Goal: Transaction & Acquisition: Purchase product/service

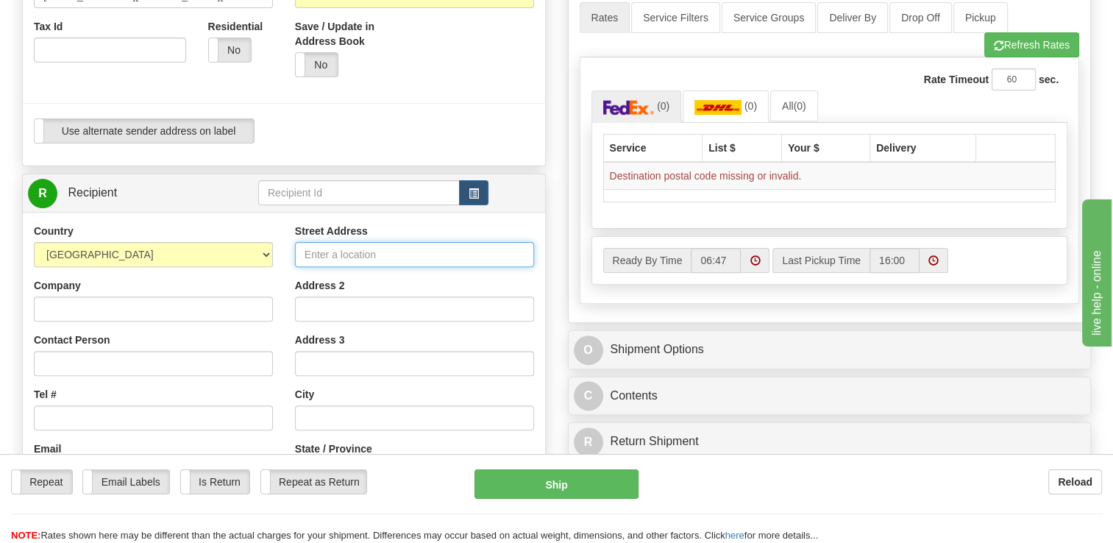
click at [382, 257] on input "Street Address" at bounding box center [414, 254] width 239 height 25
paste input "[STREET_ADDRESS]"
type input "[STREET_ADDRESS]"
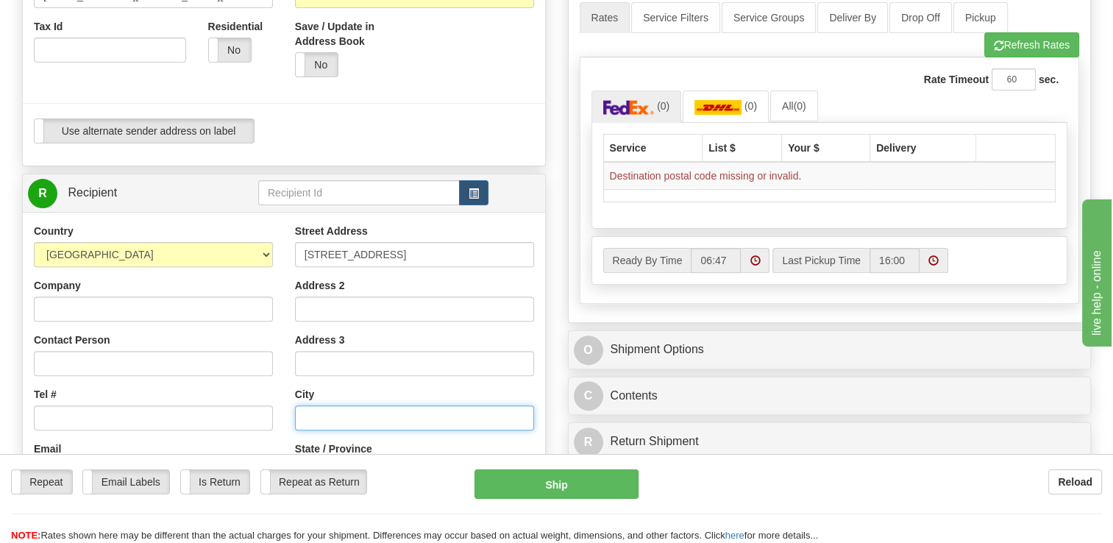
click at [382, 418] on input "text" at bounding box center [414, 417] width 239 height 25
paste input "Robeline"
type input "Robeline"
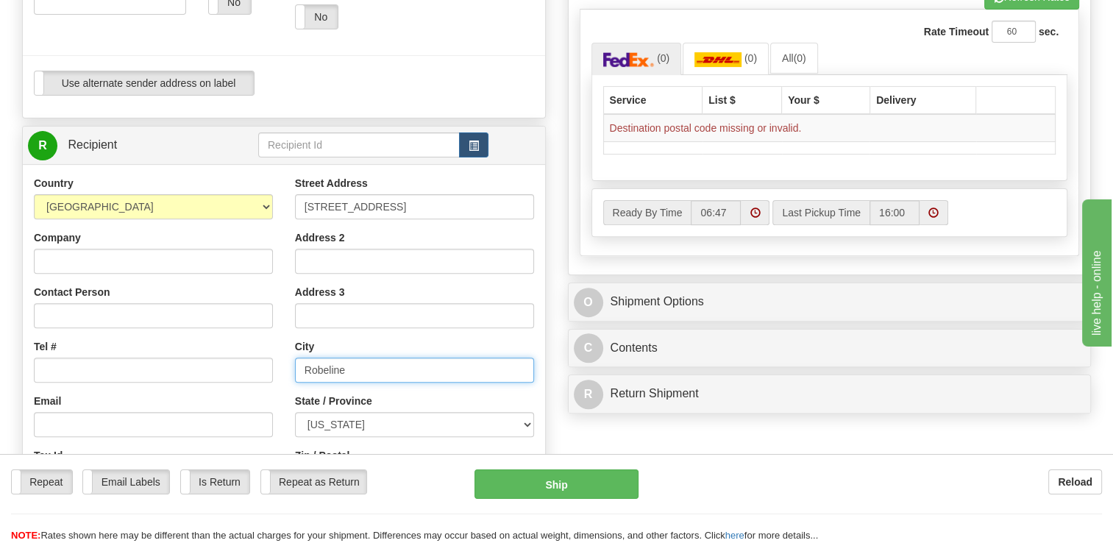
scroll to position [515, 0]
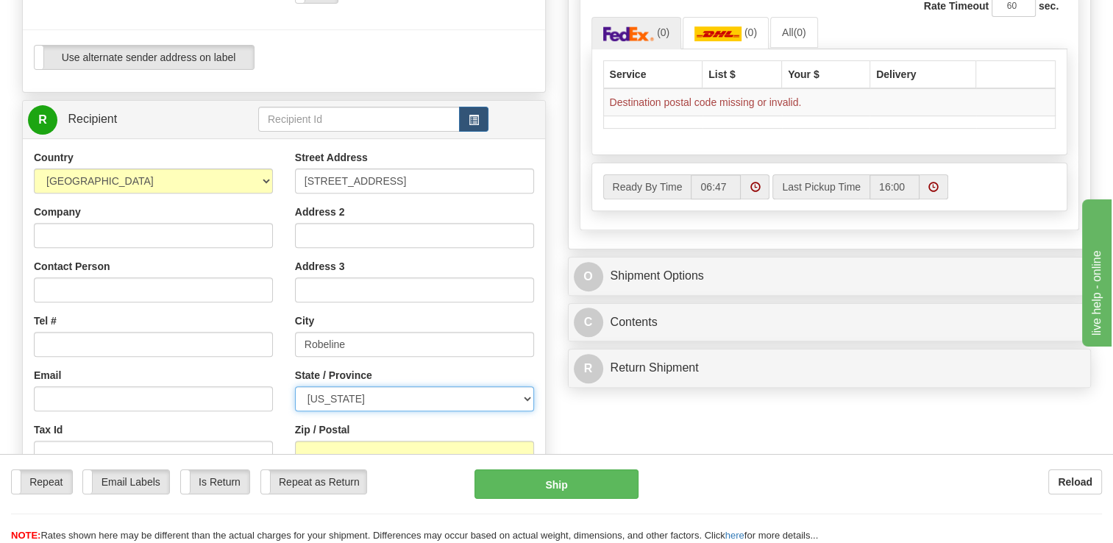
click at [326, 395] on select "[US_STATE] [US_STATE] [US_STATE] [US_STATE] Armed Forces America Armed Forces E…" at bounding box center [414, 398] width 239 height 25
select select "LA"
click at [295, 386] on select "[US_STATE] [US_STATE] [US_STATE] [US_STATE] Armed Forces America Armed Forces E…" at bounding box center [414, 398] width 239 height 25
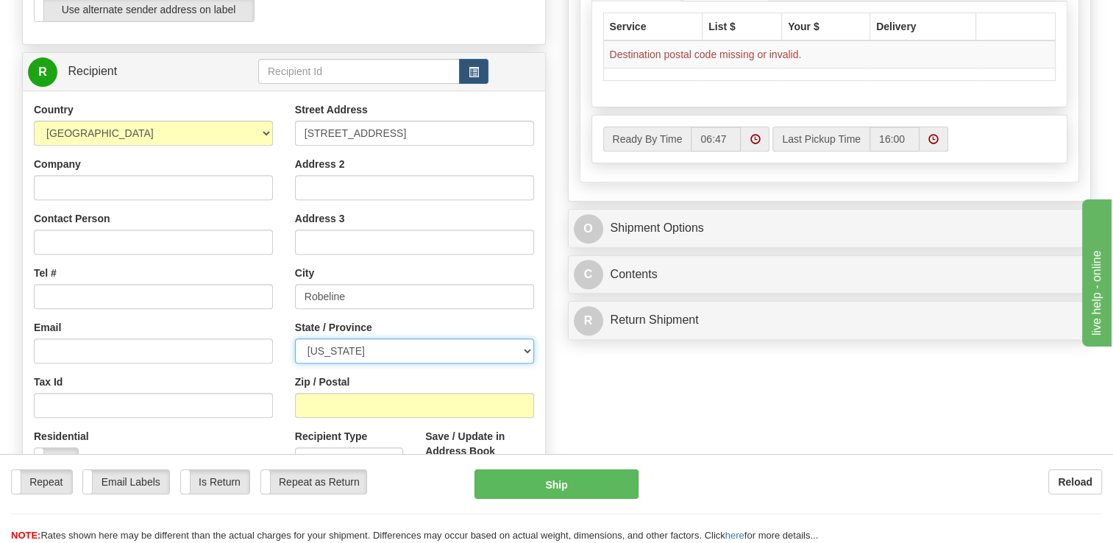
scroll to position [588, 0]
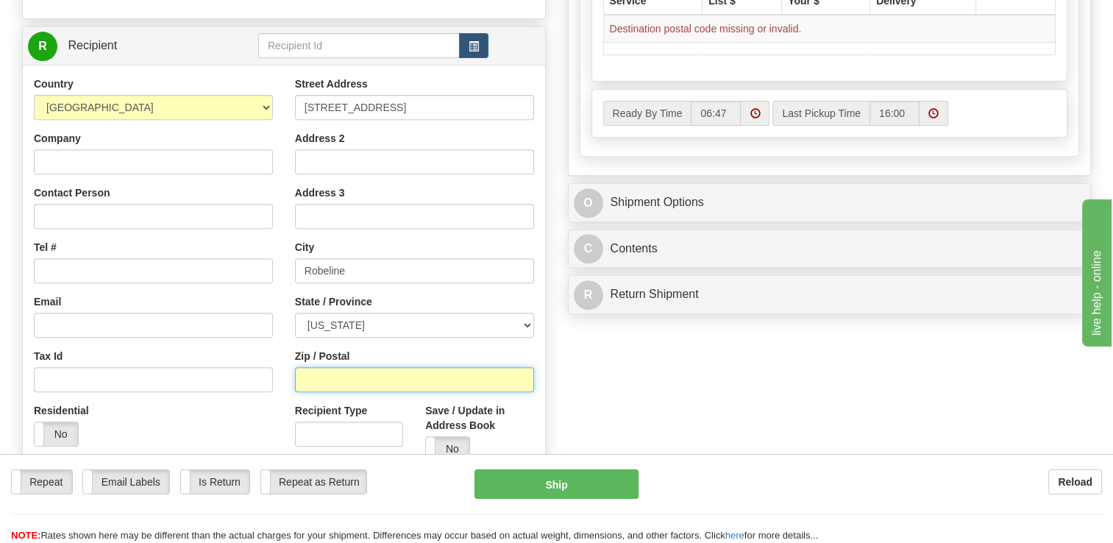
click at [358, 374] on input "Zip / Postal" at bounding box center [414, 379] width 239 height 25
paste input "71469"
type input "71469"
click at [631, 374] on div "Create a label for the return Create Pickup Without Label S" at bounding box center [556, 66] width 1091 height 1033
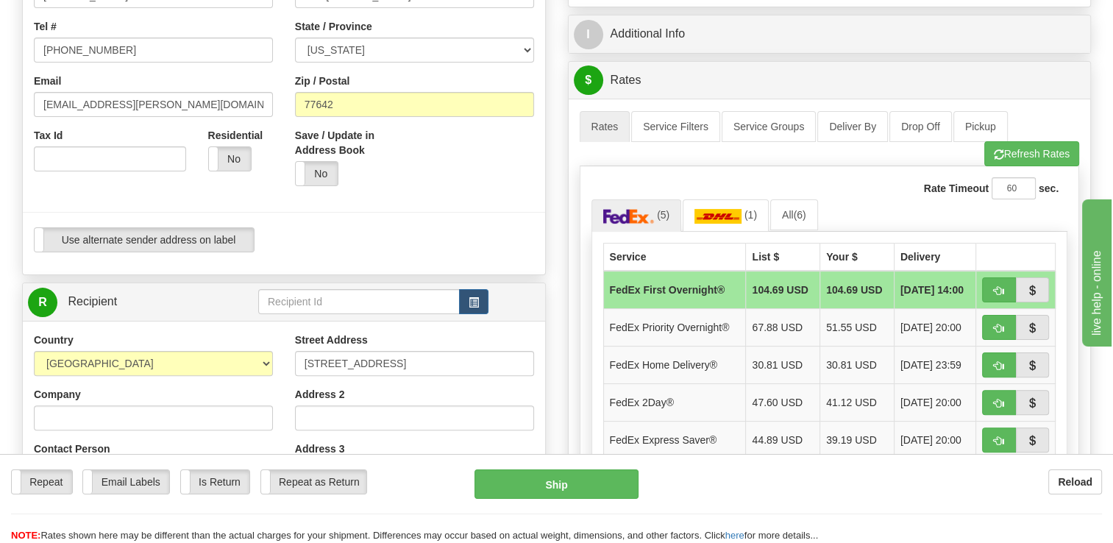
scroll to position [368, 0]
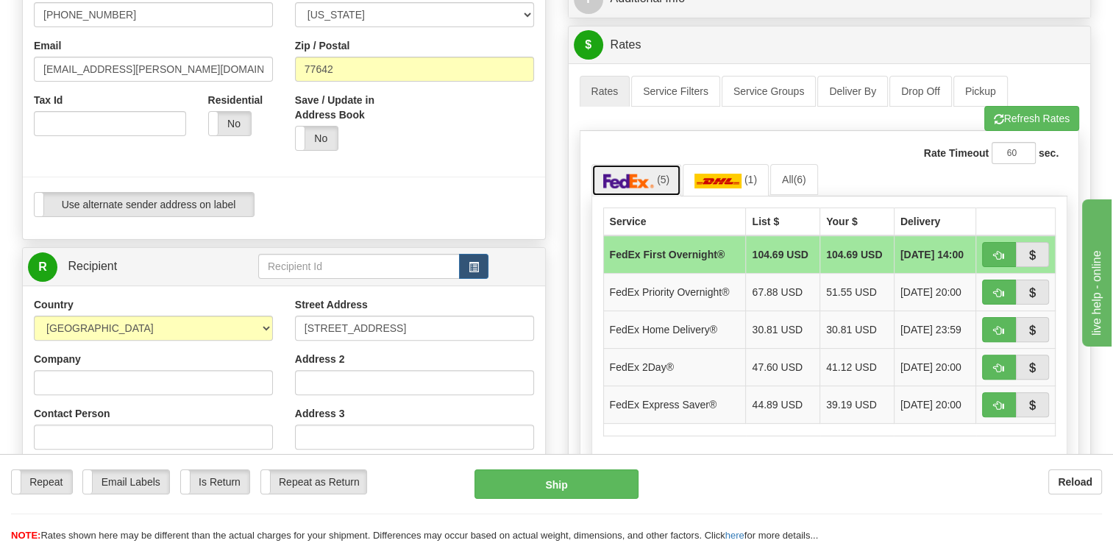
click at [649, 176] on img at bounding box center [628, 181] width 51 height 15
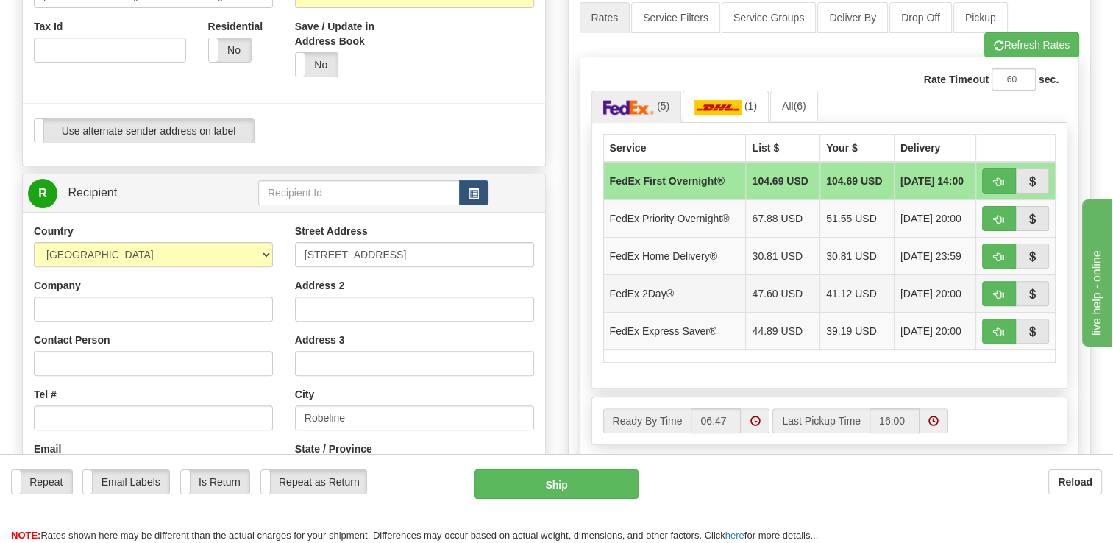
click at [665, 288] on td "FedEx 2Day®" at bounding box center [674, 293] width 143 height 38
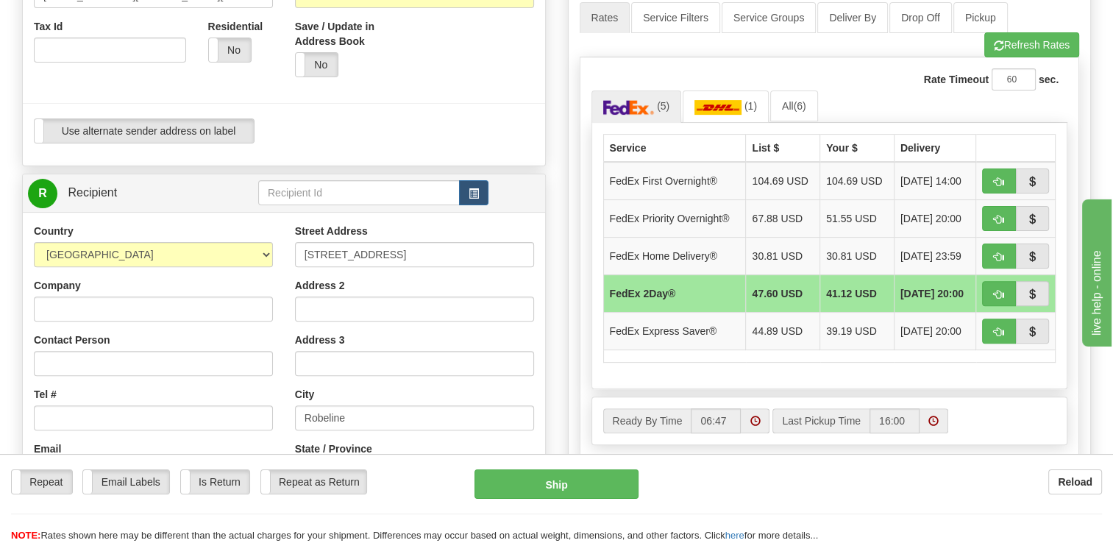
scroll to position [515, 0]
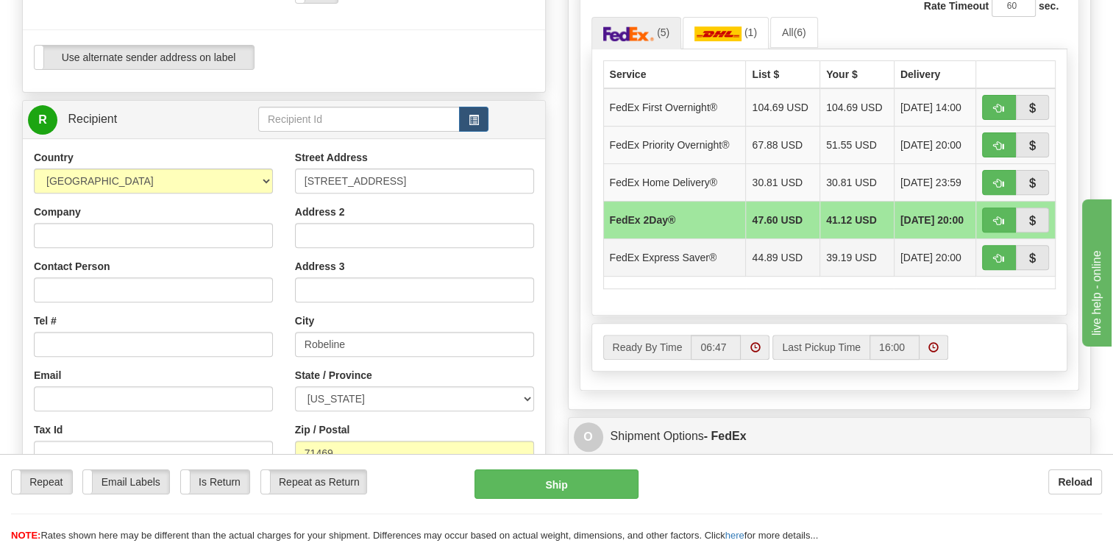
click at [663, 252] on td "FedEx Express Saver®" at bounding box center [674, 257] width 143 height 38
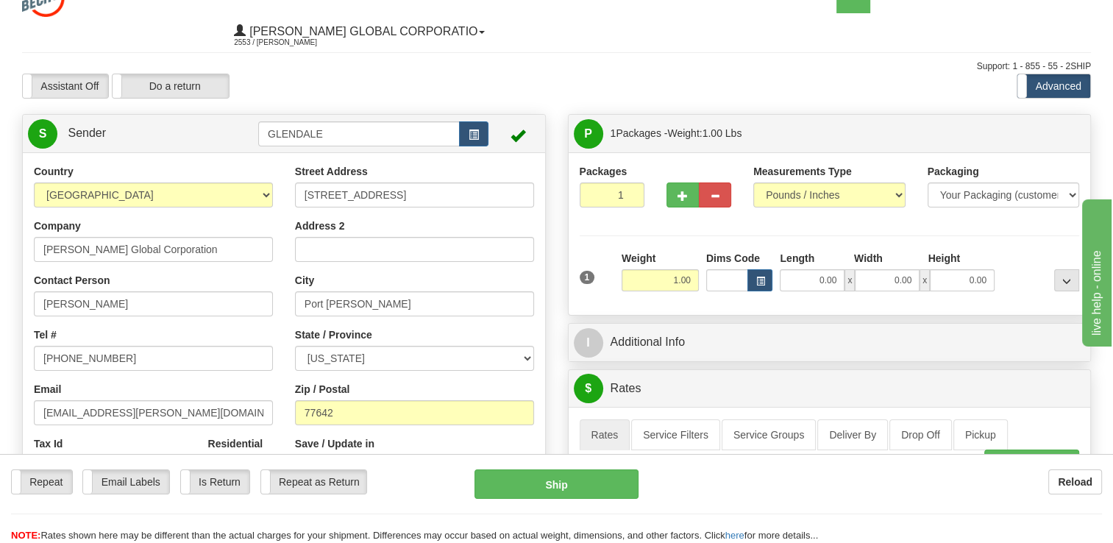
scroll to position [0, 0]
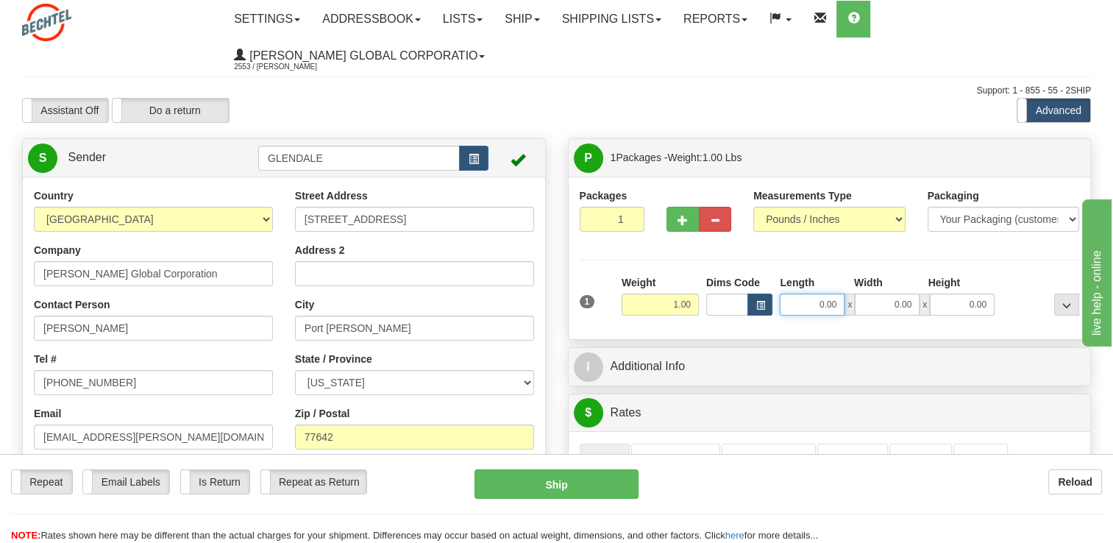
click at [819, 304] on input "0.00" at bounding box center [812, 304] width 65 height 22
type input "19.00"
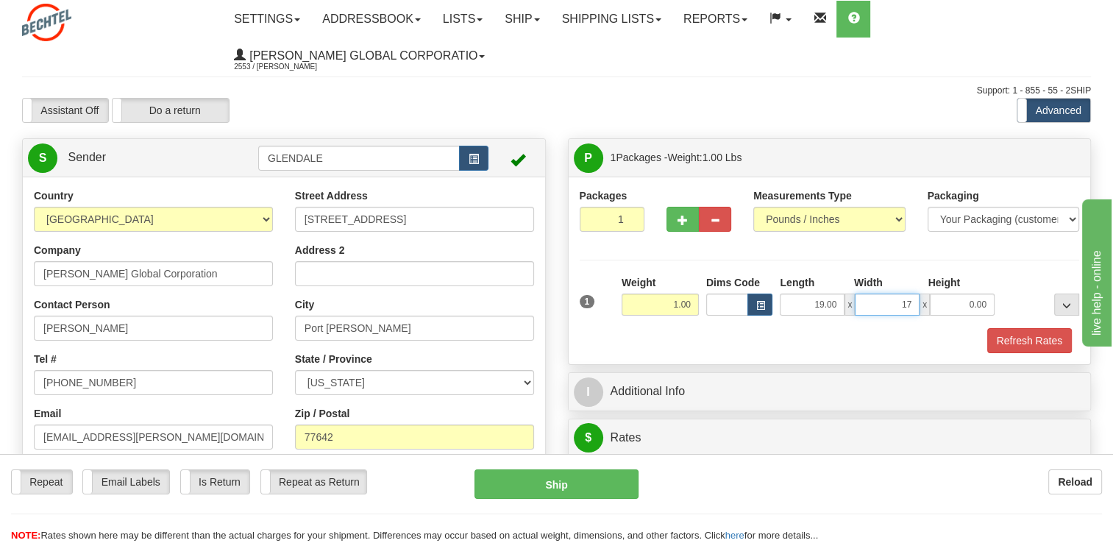
type input "17.00"
type input "1.50"
click at [1038, 339] on button "Refresh Rates" at bounding box center [1029, 340] width 85 height 25
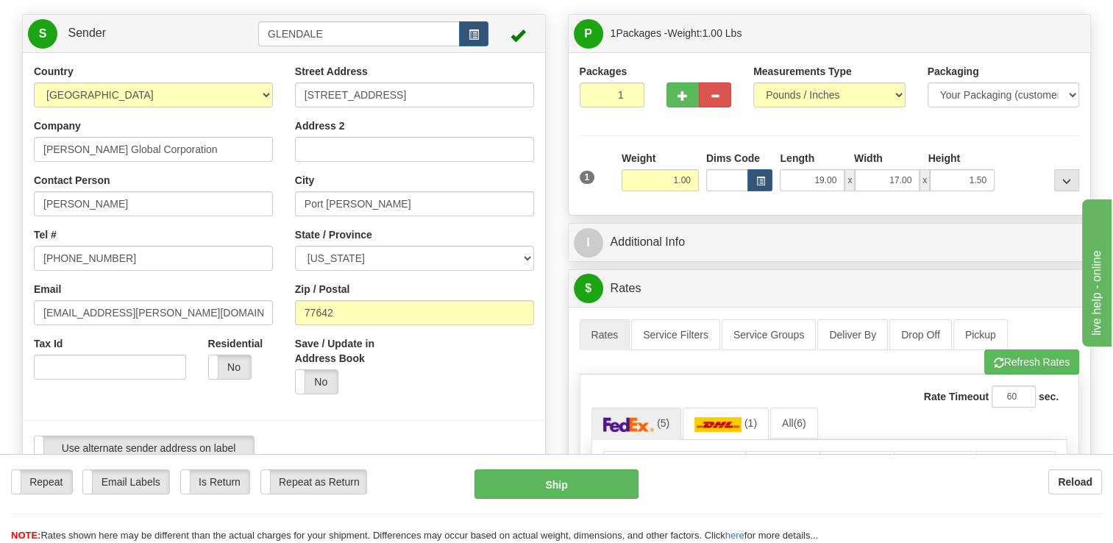
scroll to position [74, 0]
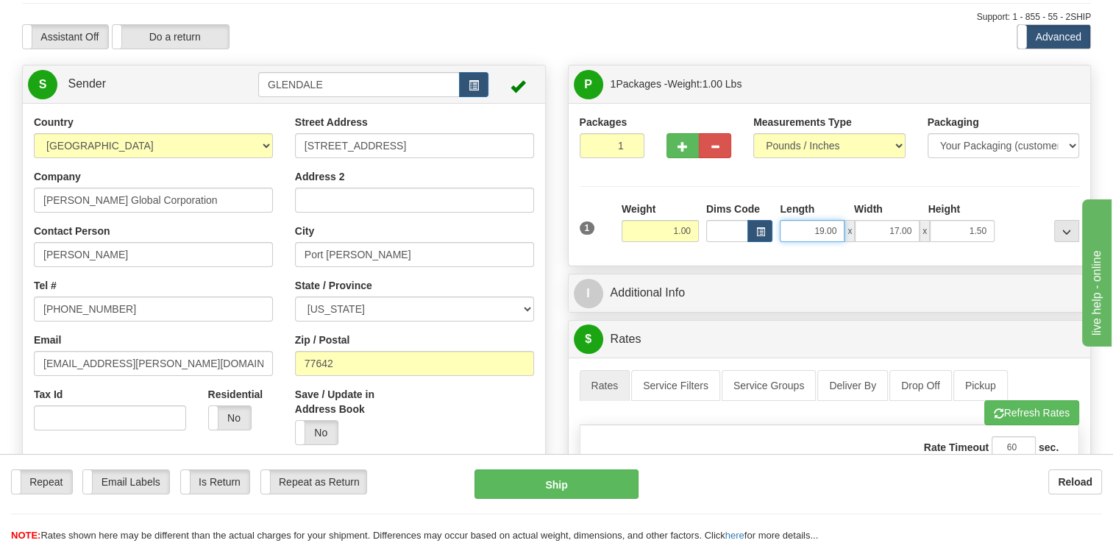
click at [822, 236] on input "19.00" at bounding box center [812, 231] width 65 height 22
type input "18.00"
click at [838, 250] on div "1 Weight 1.00 Dims Code x x" at bounding box center [829, 228] width 507 height 52
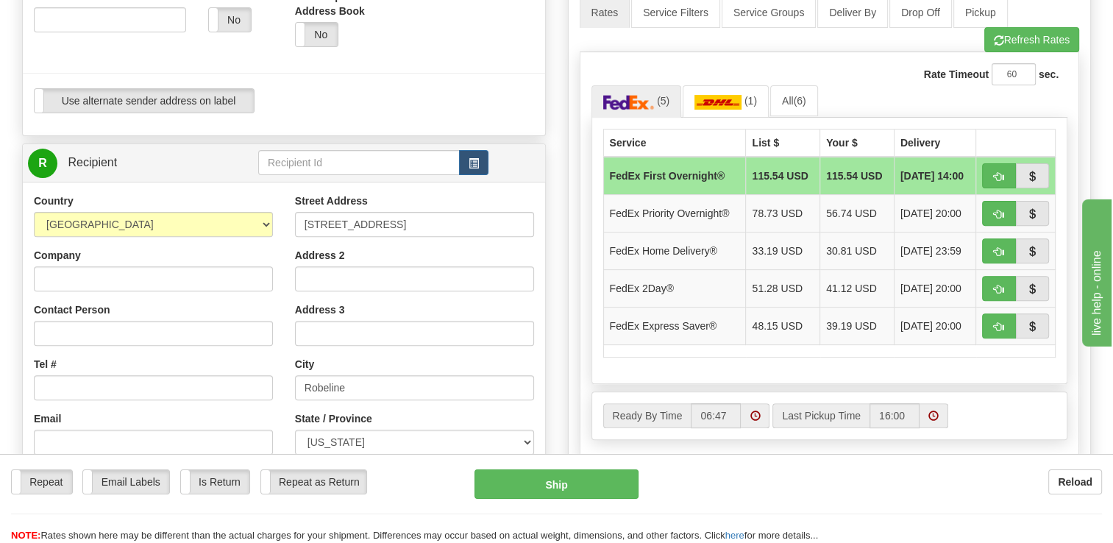
scroll to position [515, 0]
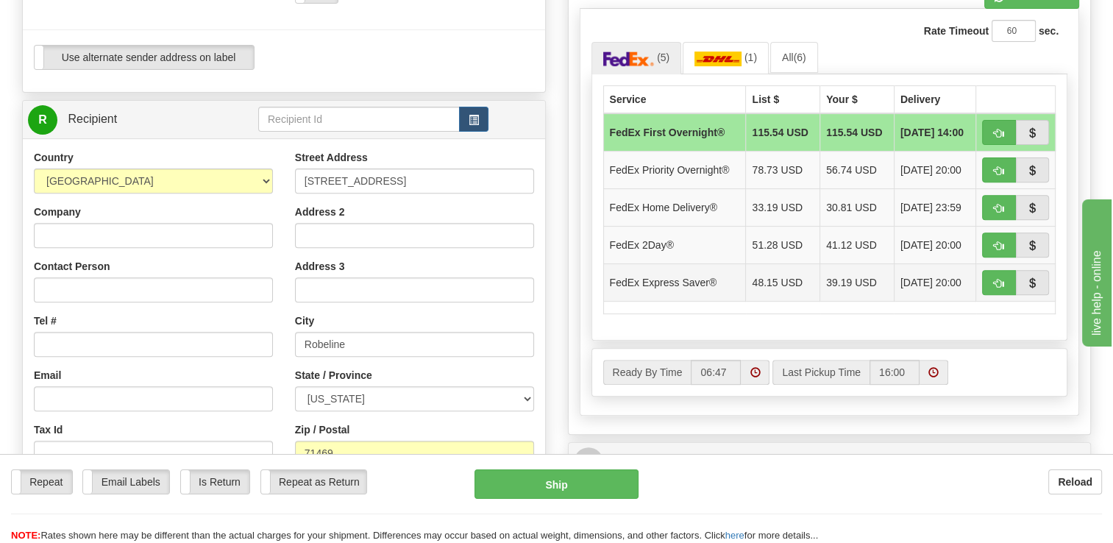
click at [696, 289] on td "FedEx Express Saver®" at bounding box center [674, 282] width 143 height 38
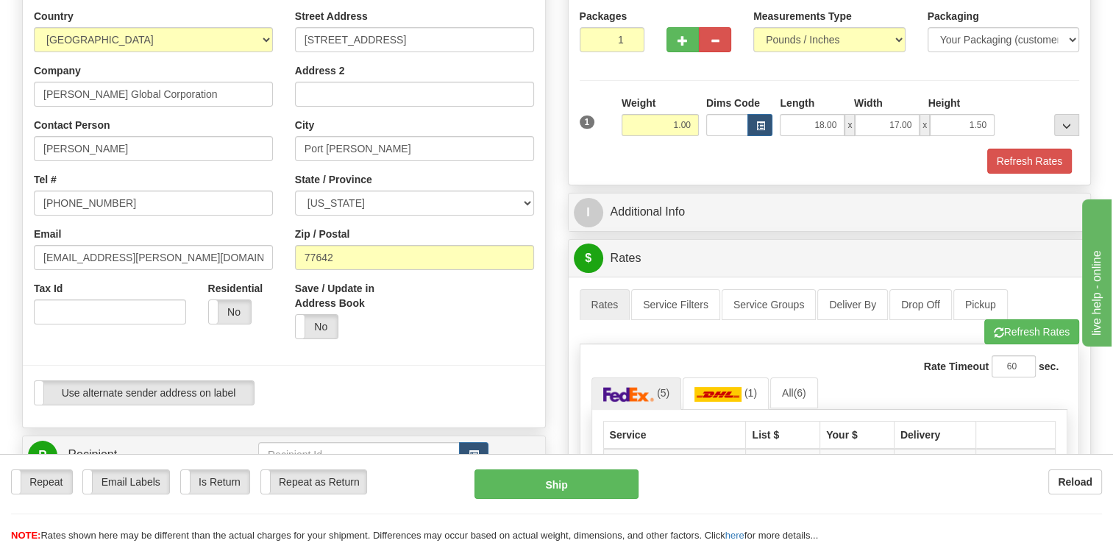
scroll to position [147, 0]
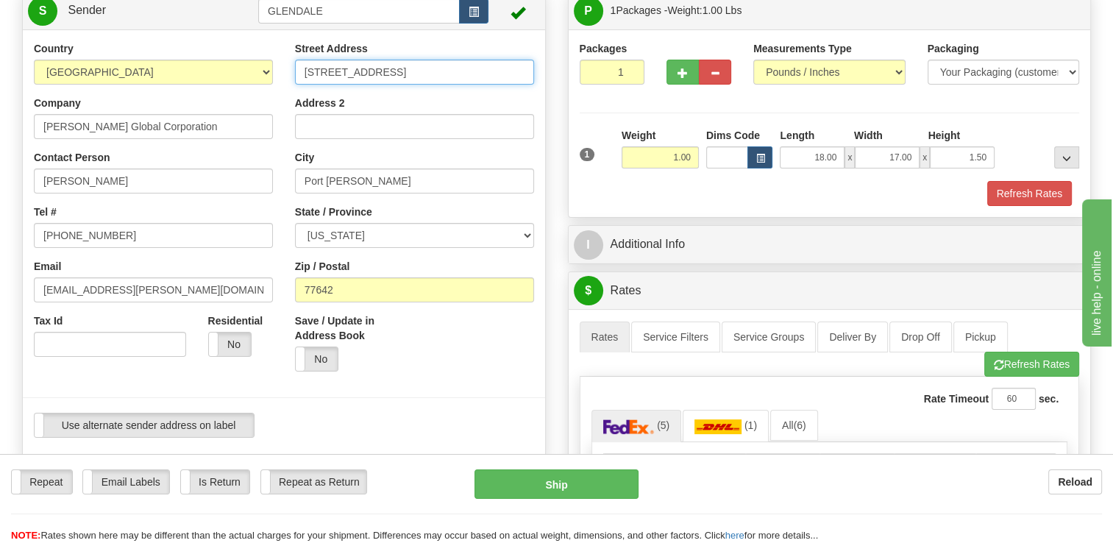
drag, startPoint x: 430, startPoint y: 69, endPoint x: 79, endPoint y: 84, distance: 351.1
click at [79, 84] on div "Country [GEOGRAPHIC_DATA] [GEOGRAPHIC_DATA] [GEOGRAPHIC_DATA] [GEOGRAPHIC_DATA]…" at bounding box center [284, 244] width 522 height 407
paste input "3719 Twin City Hwy"
type input "3719 Twin City Hwy"
click at [414, 369] on div "Save / Update in Address Book Yes No" at bounding box center [414, 347] width 261 height 69
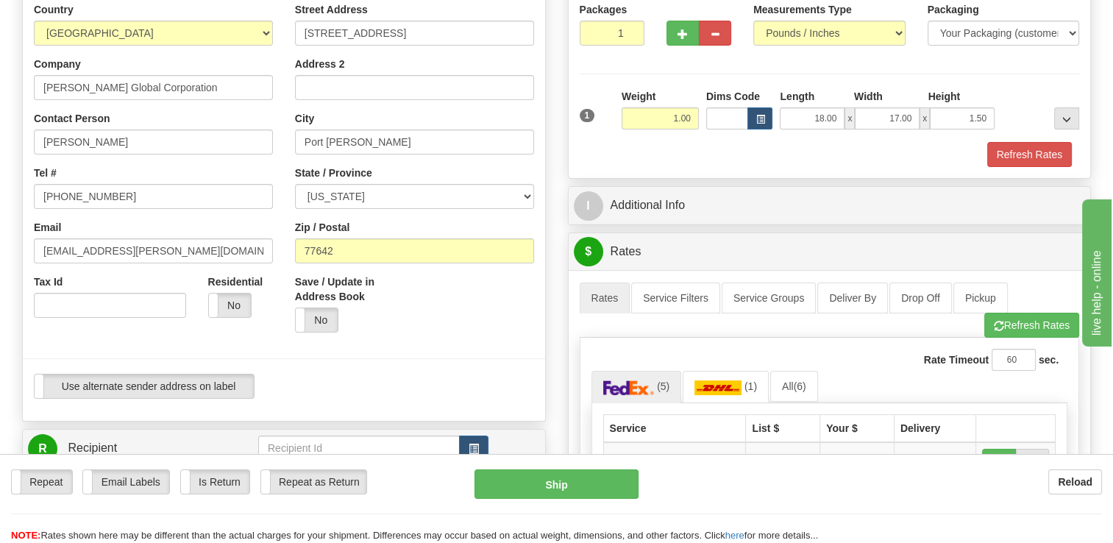
scroll to position [221, 0]
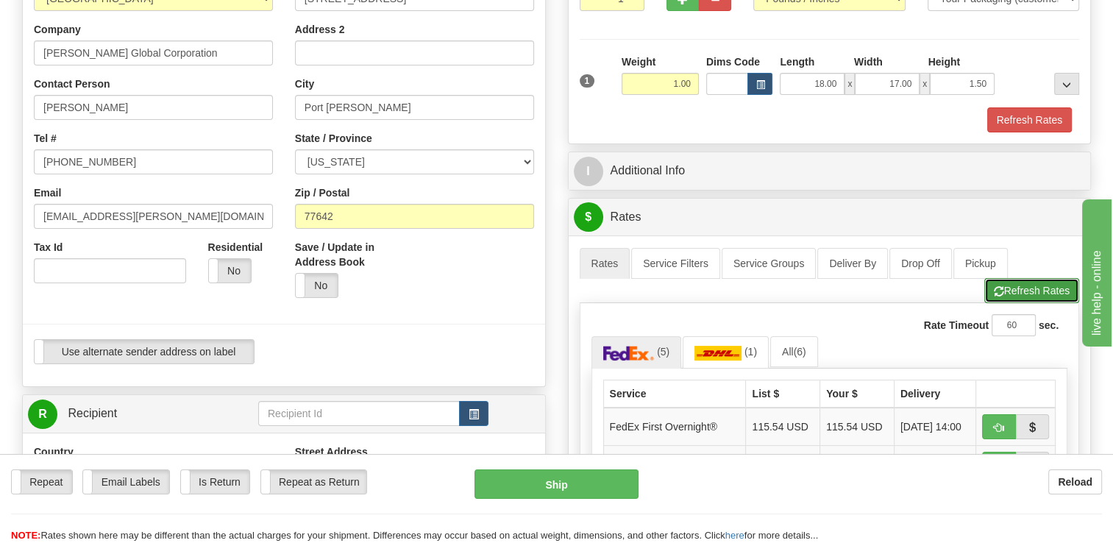
click at [1066, 286] on button "Refresh Rates" at bounding box center [1031, 290] width 95 height 25
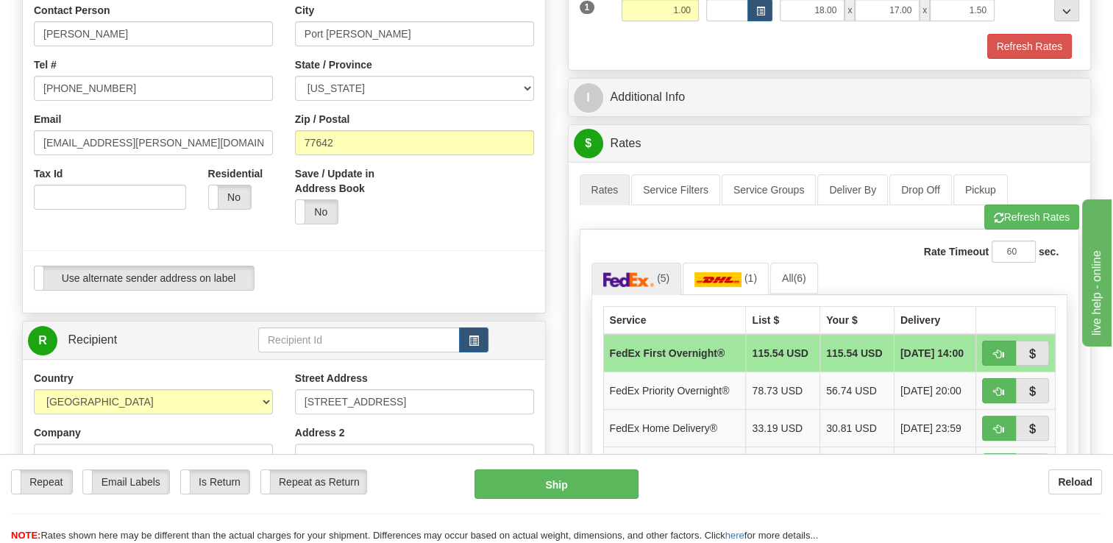
scroll to position [441, 0]
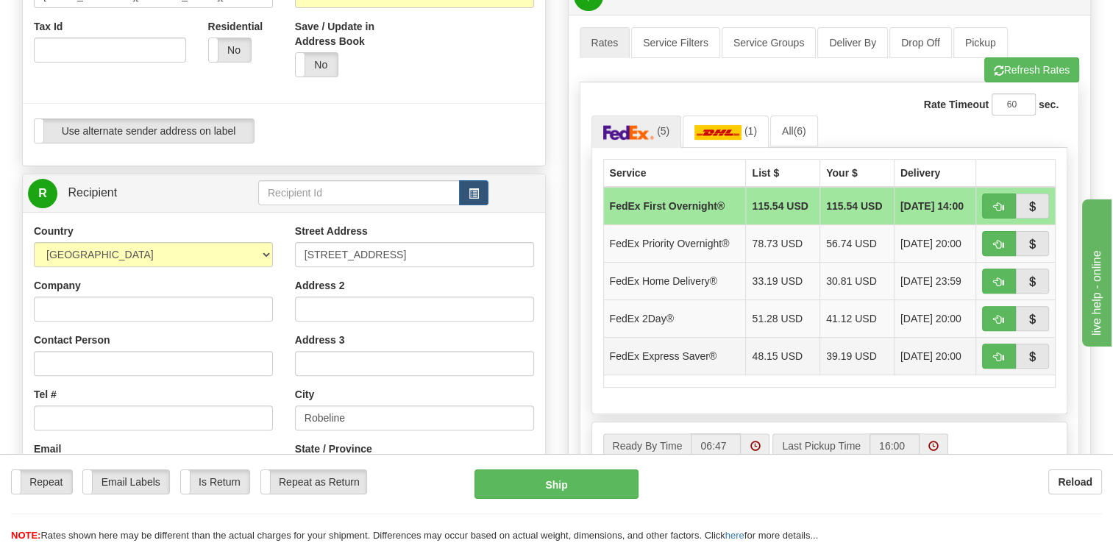
click at [693, 354] on td "FedEx Express Saver®" at bounding box center [674, 356] width 143 height 38
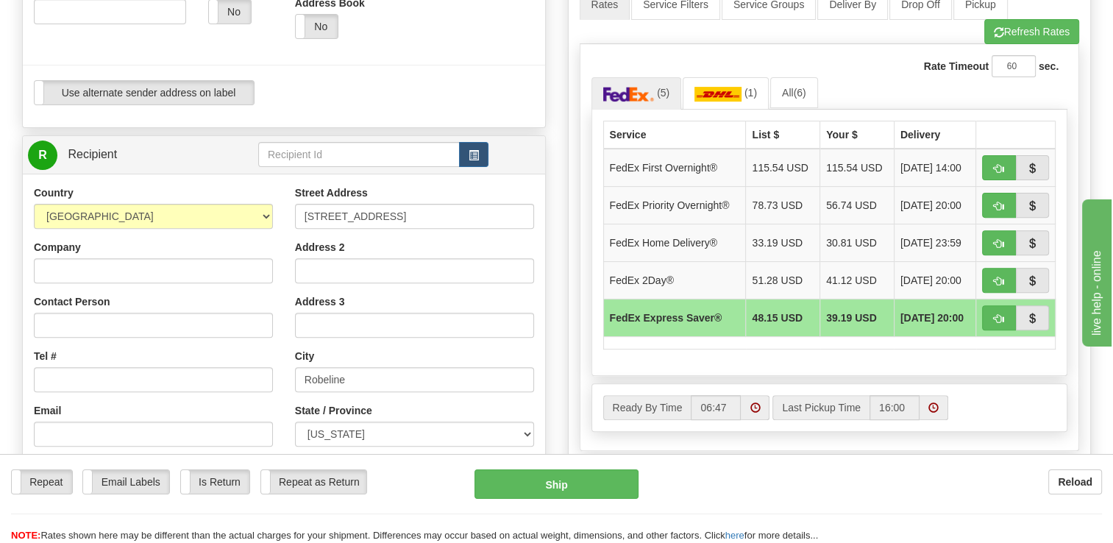
scroll to position [515, 0]
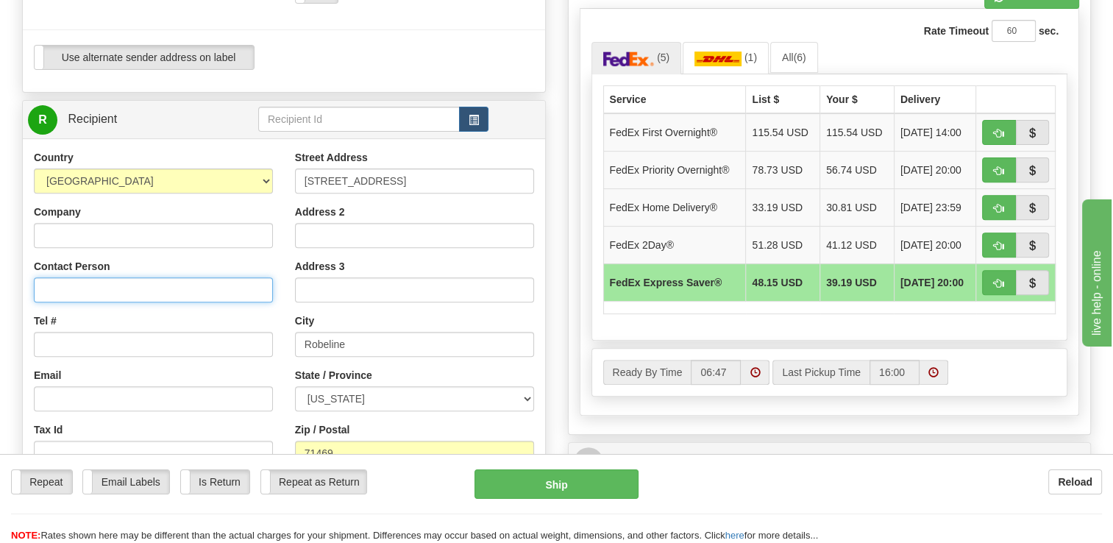
click at [76, 292] on input "Contact Person" at bounding box center [153, 289] width 239 height 25
paste input "Rick Morrison"
type input "Rick Morrison"
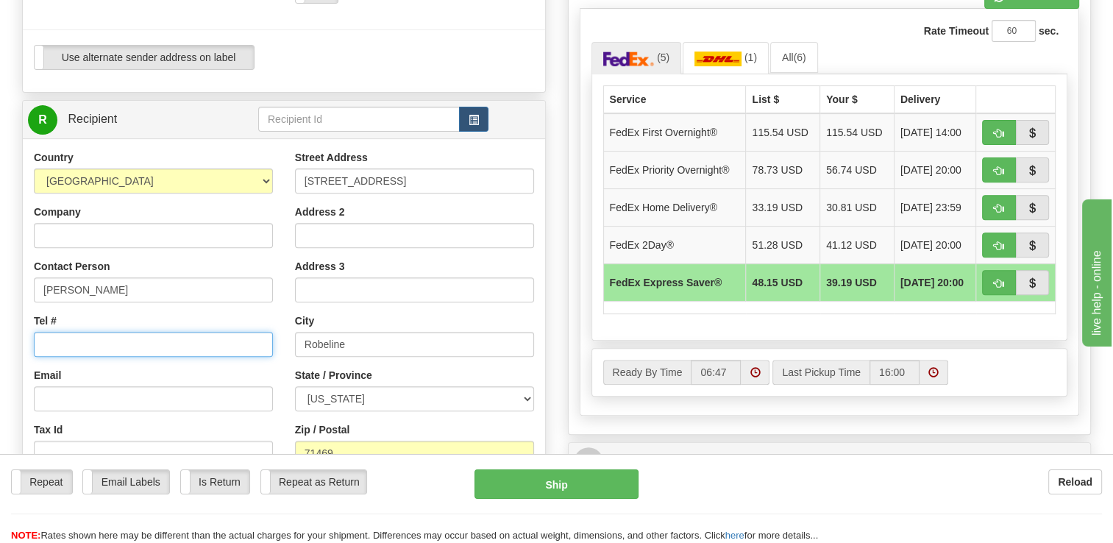
click at [101, 346] on input "Tel #" at bounding box center [153, 344] width 239 height 25
paste input "1 9043646067"
click at [53, 346] on input "1 9043646067" at bounding box center [153, 344] width 239 height 25
type input "[PHONE_NUMBER]"
click at [261, 210] on div "Company" at bounding box center [153, 225] width 239 height 43
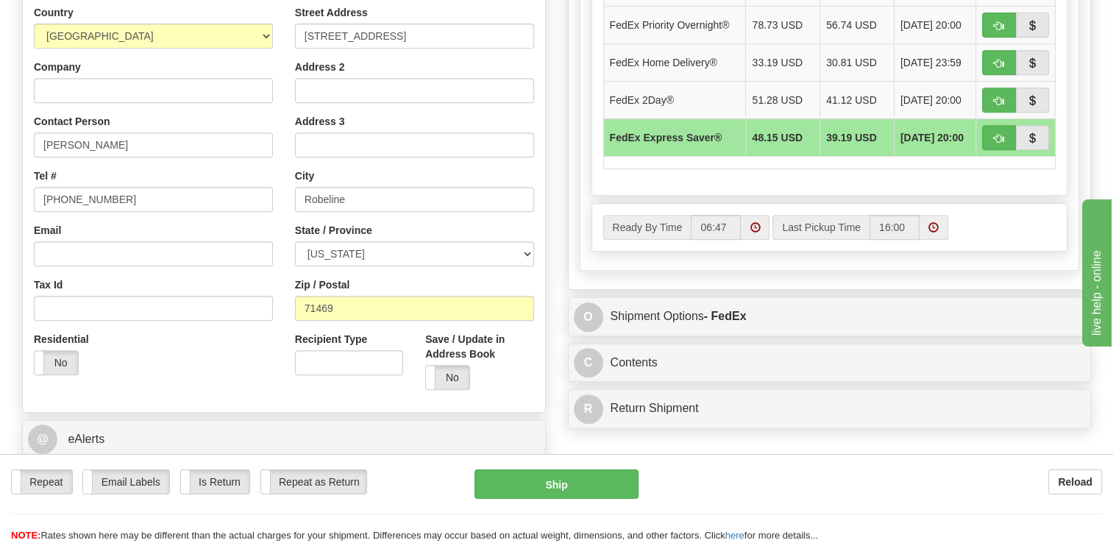
scroll to position [662, 0]
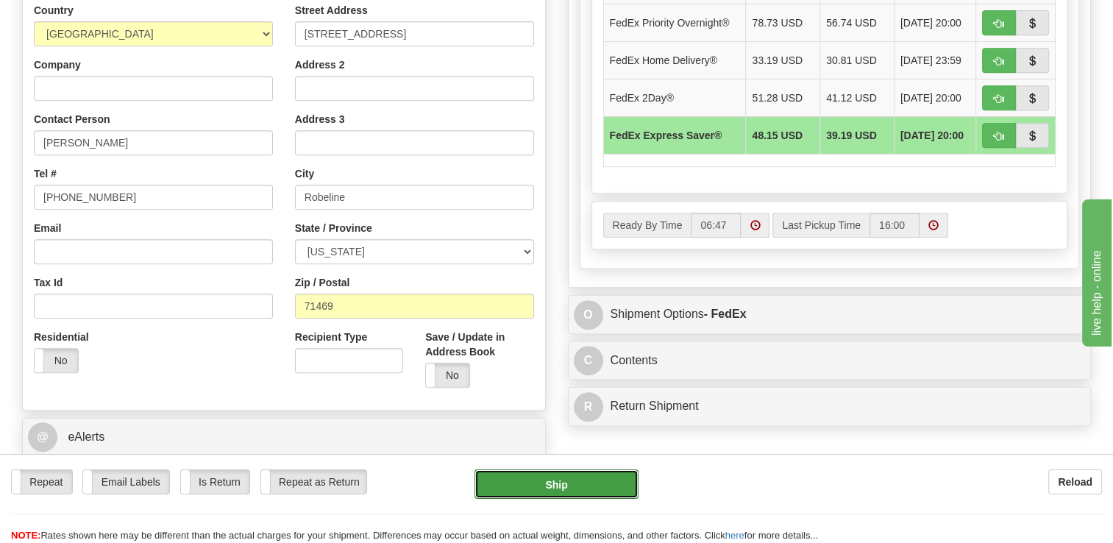
click at [579, 481] on button "Ship" at bounding box center [555, 483] width 163 height 29
type input "20"
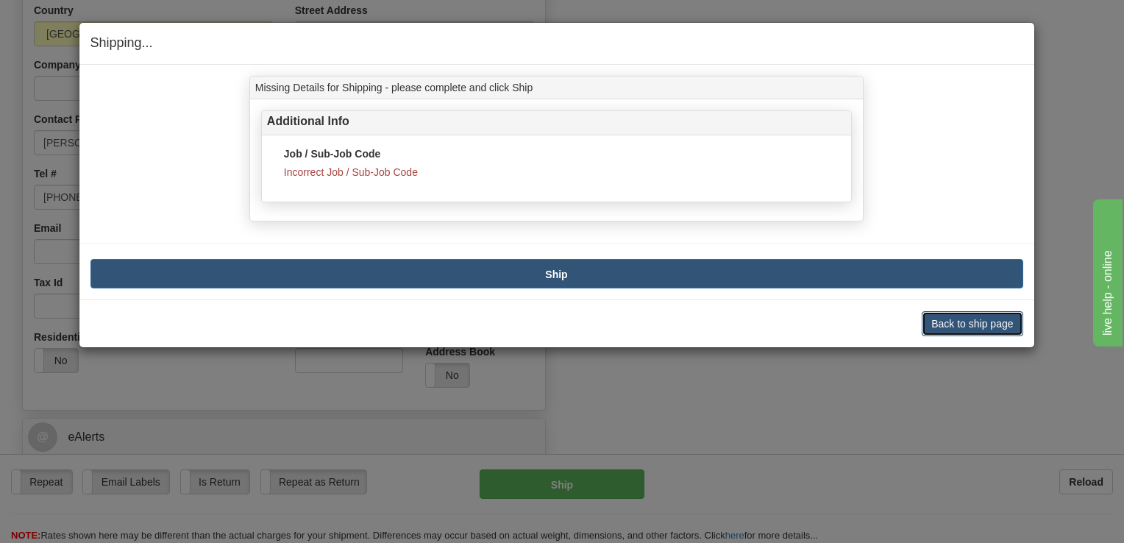
click at [991, 325] on button "Back to ship page" at bounding box center [972, 323] width 101 height 25
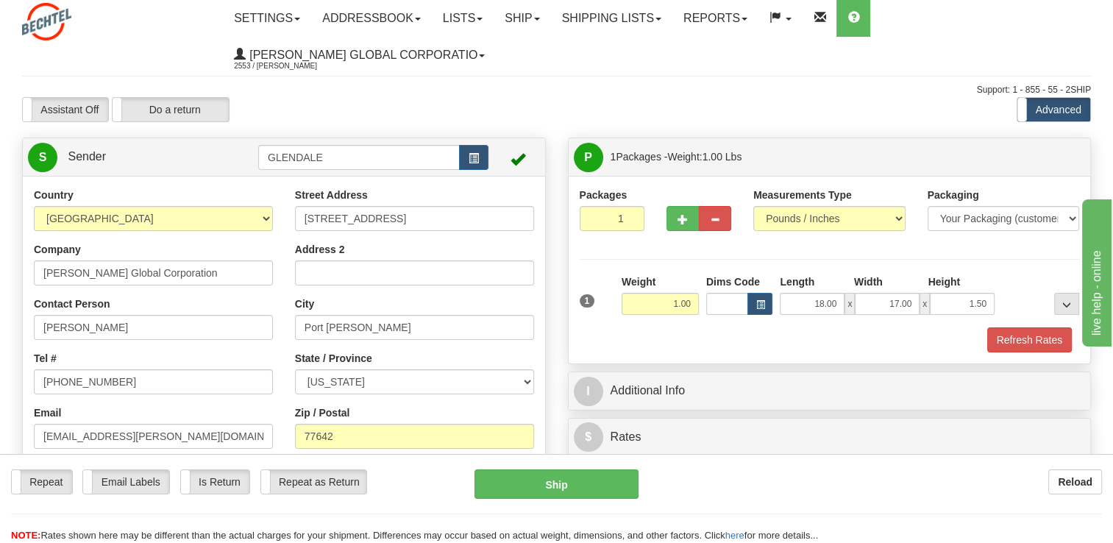
scroll to position [221, 0]
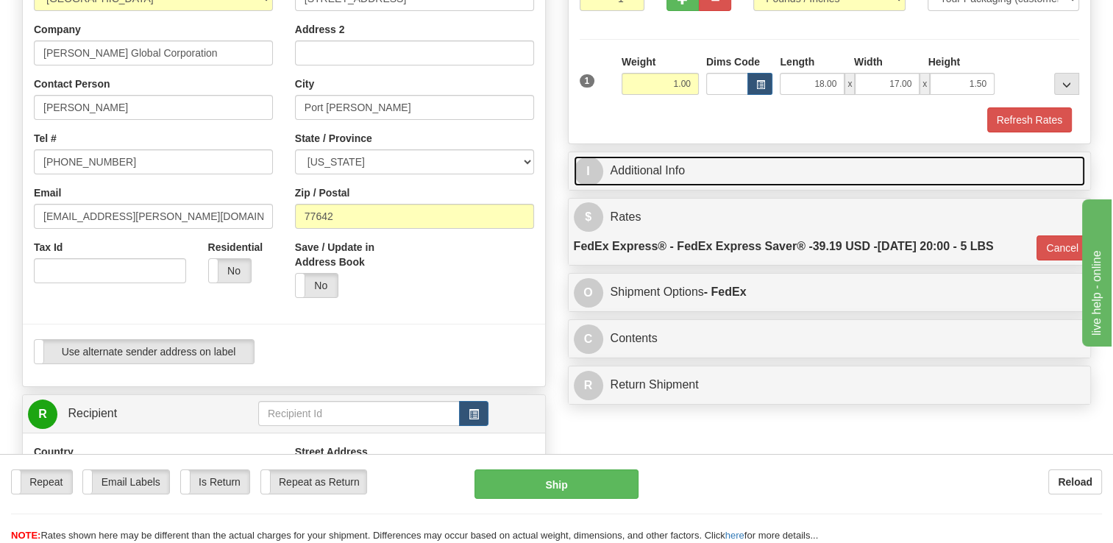
click at [609, 164] on link "I Additional Info" at bounding box center [830, 171] width 512 height 30
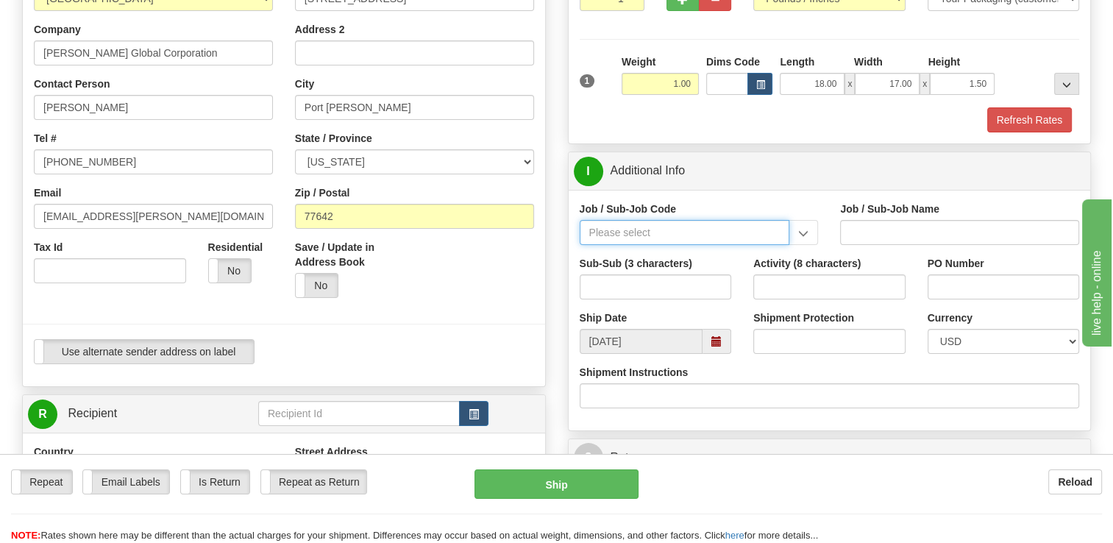
click at [621, 231] on input "Job / Sub-Job Code" at bounding box center [685, 232] width 210 height 25
type input "26196-530"
click at [597, 254] on div "26196-530" at bounding box center [681, 255] width 196 height 16
type input "PORT [PERSON_NAME] LNG - ENERGY FIELD PROFESSIONALS"
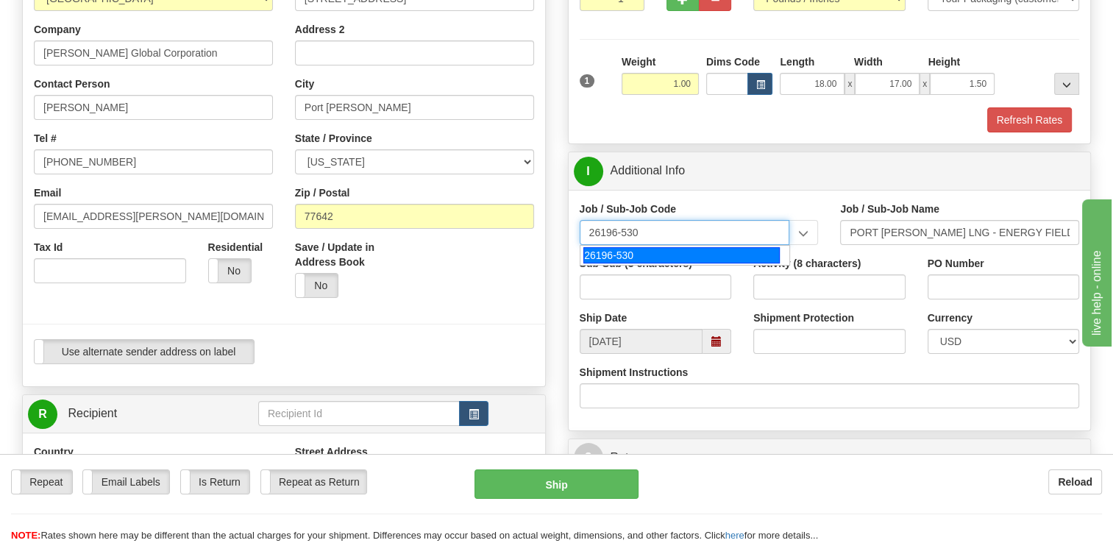
type input "26196-530"
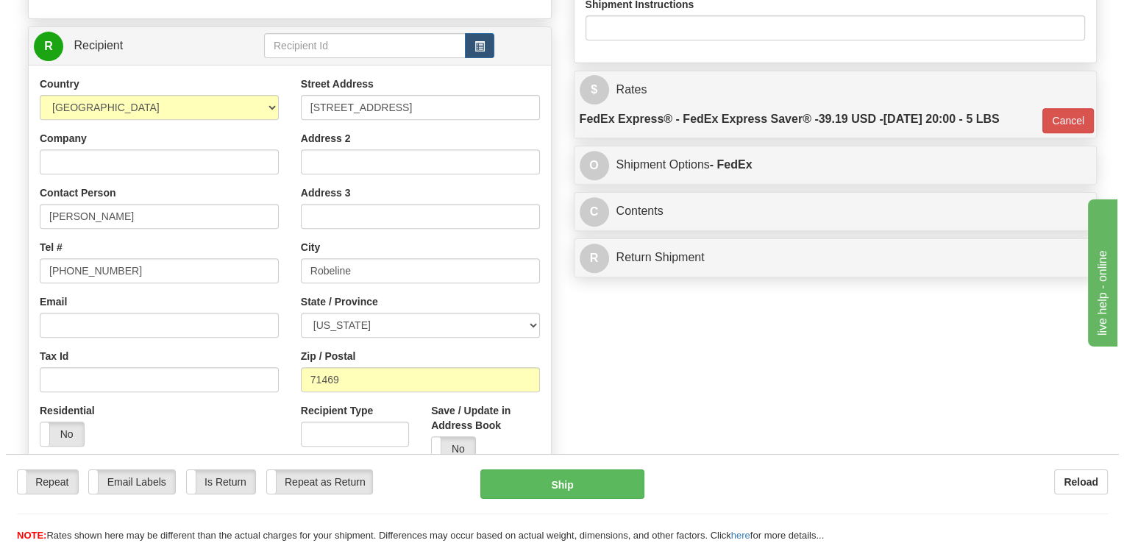
scroll to position [441, 0]
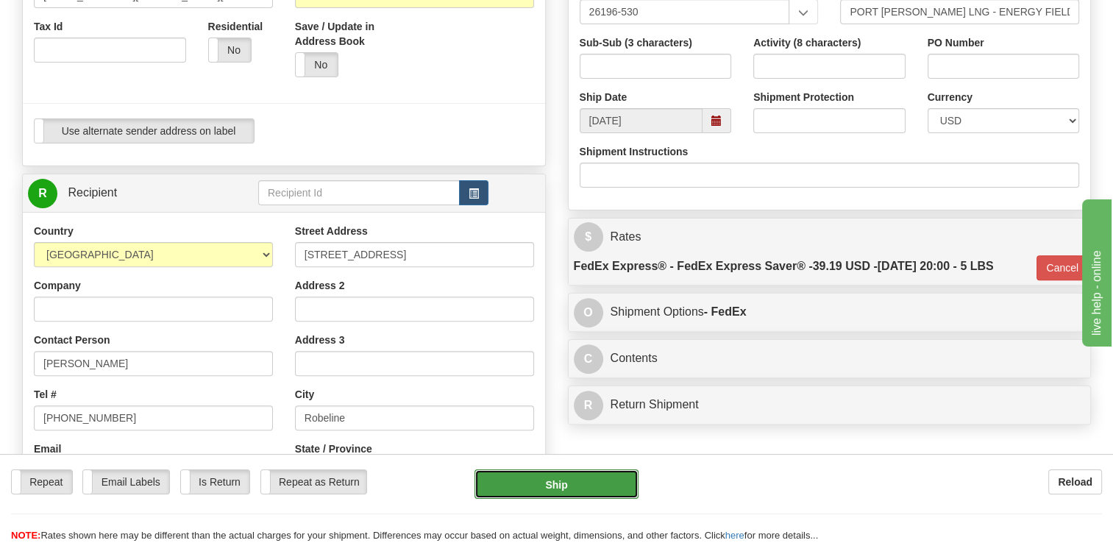
click at [552, 492] on button "Ship" at bounding box center [555, 483] width 163 height 29
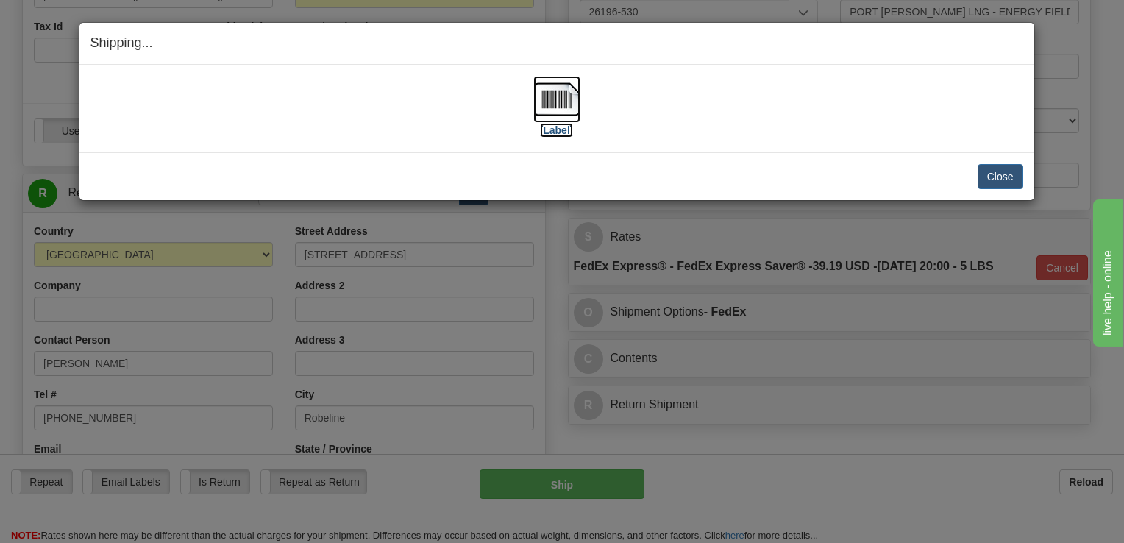
click at [557, 127] on label "[Label]" at bounding box center [557, 130] width 34 height 15
click at [992, 174] on button "Close" at bounding box center [1000, 176] width 46 height 25
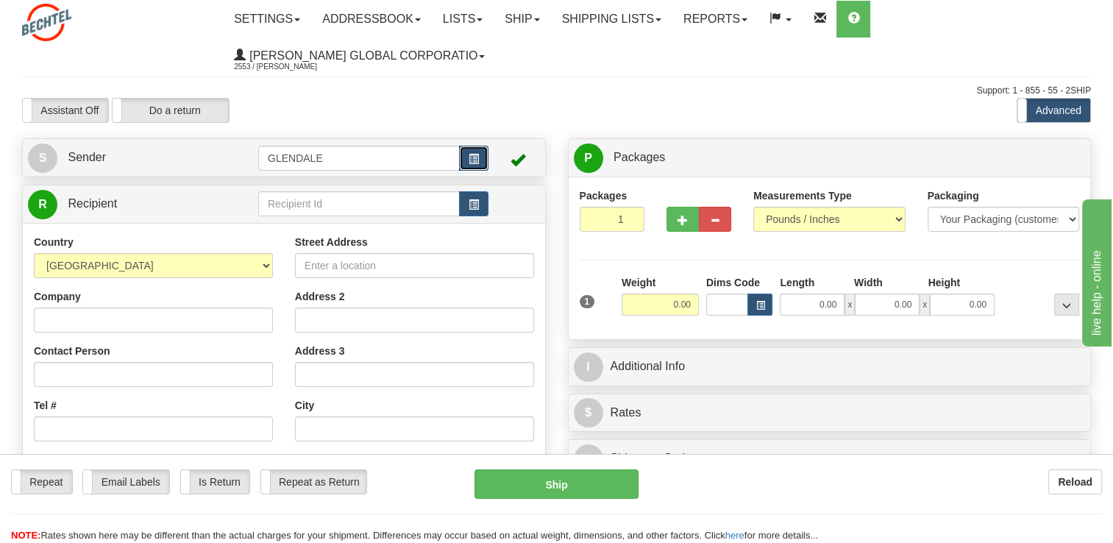
click at [480, 159] on button "button" at bounding box center [473, 158] width 29 height 25
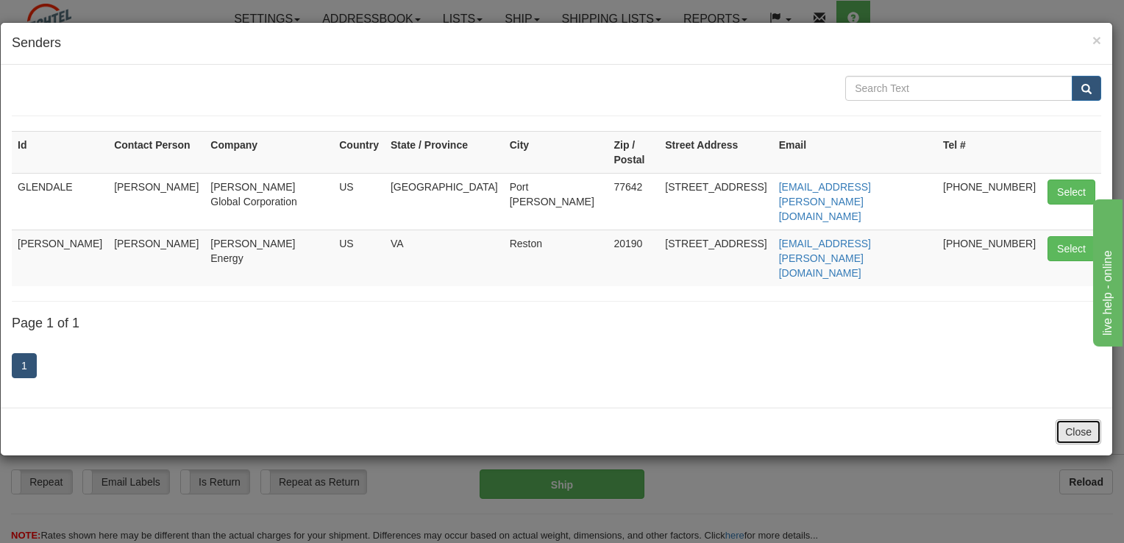
click at [1083, 419] on button "Close" at bounding box center [1078, 431] width 46 height 25
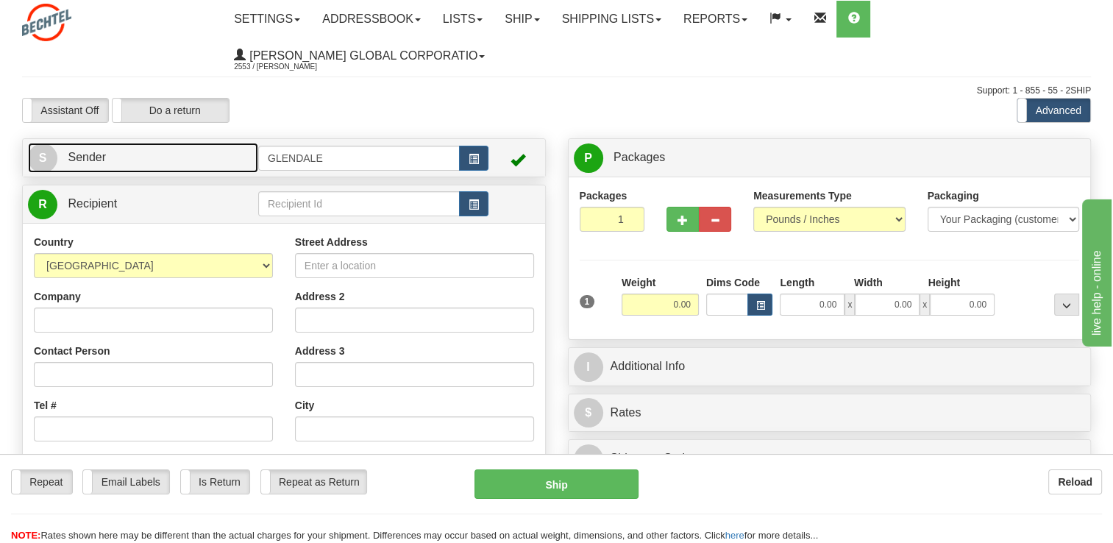
click at [232, 168] on link "S Sender" at bounding box center [143, 158] width 230 height 30
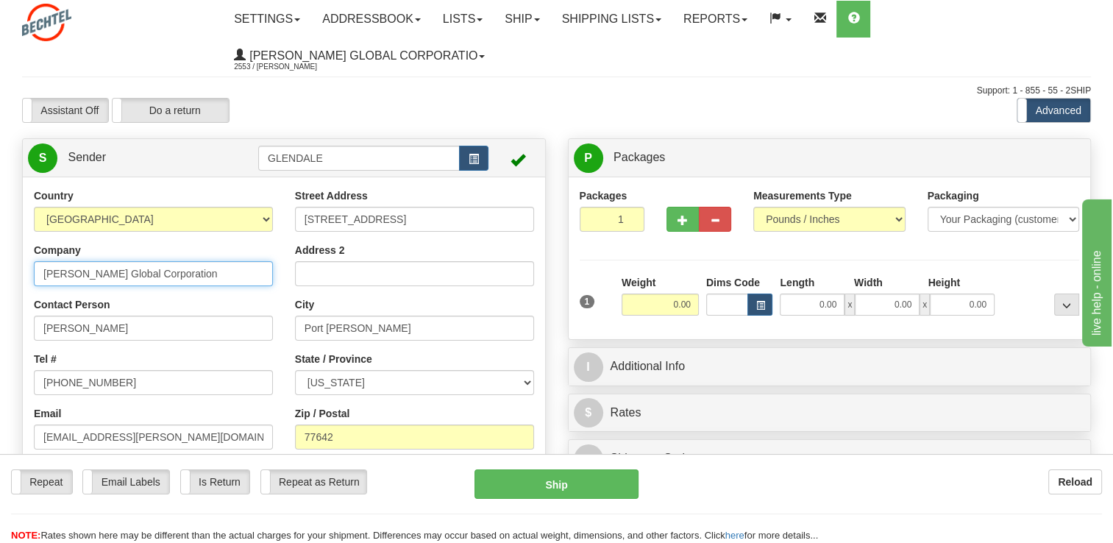
drag, startPoint x: 188, startPoint y: 274, endPoint x: -96, endPoint y: 268, distance: 284.7
click at [0, 268] on html "Training Course Close Toggle navigation Settings Shipping Preferences New Sende…" at bounding box center [556, 271] width 1113 height 543
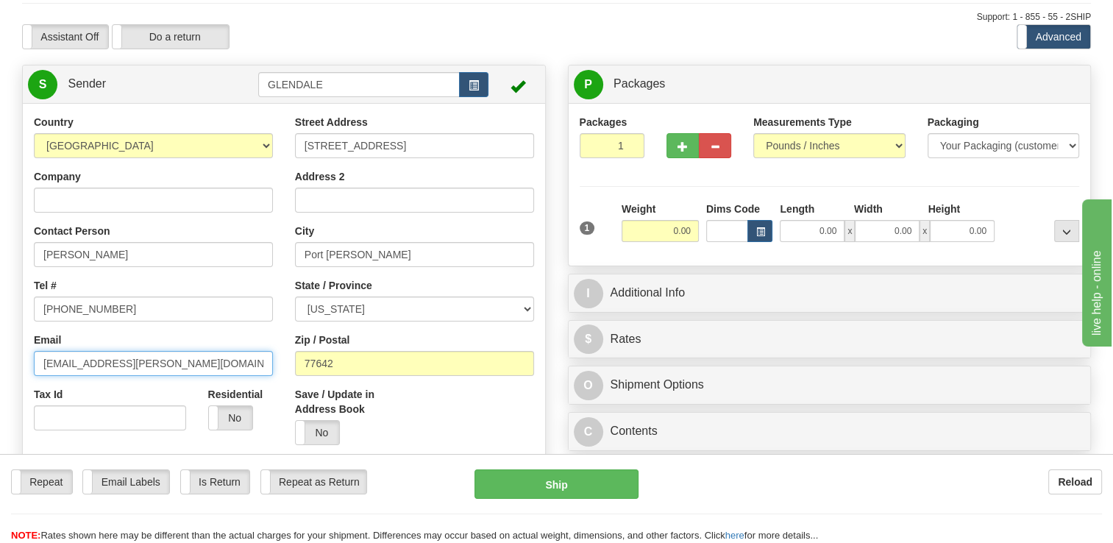
drag, startPoint x: 168, startPoint y: 365, endPoint x: -77, endPoint y: 362, distance: 244.9
click at [0, 362] on html "Training Course Close Toggle navigation Settings Shipping Preferences New Sende…" at bounding box center [556, 197] width 1113 height 543
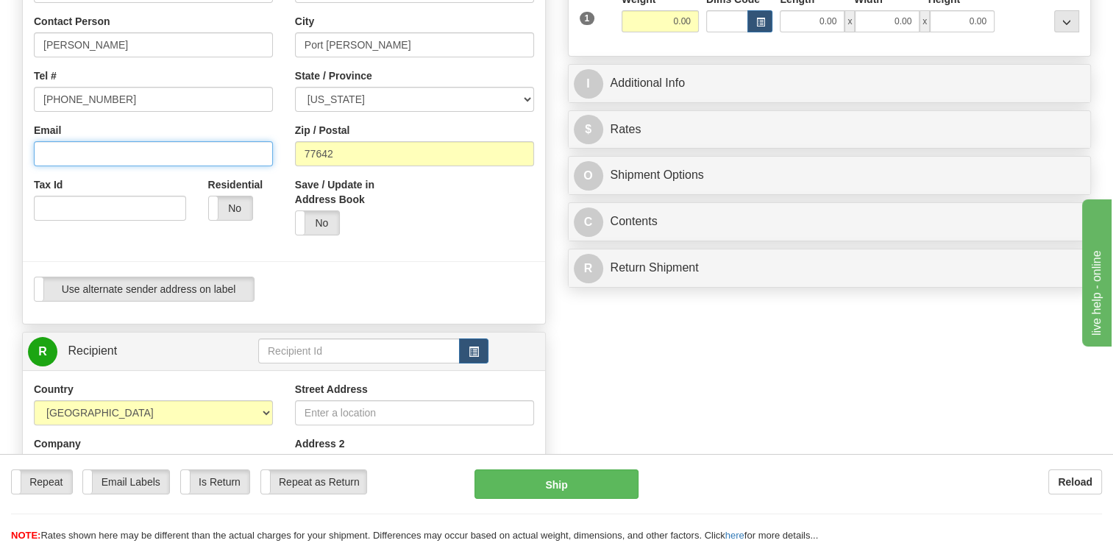
scroll to position [221, 0]
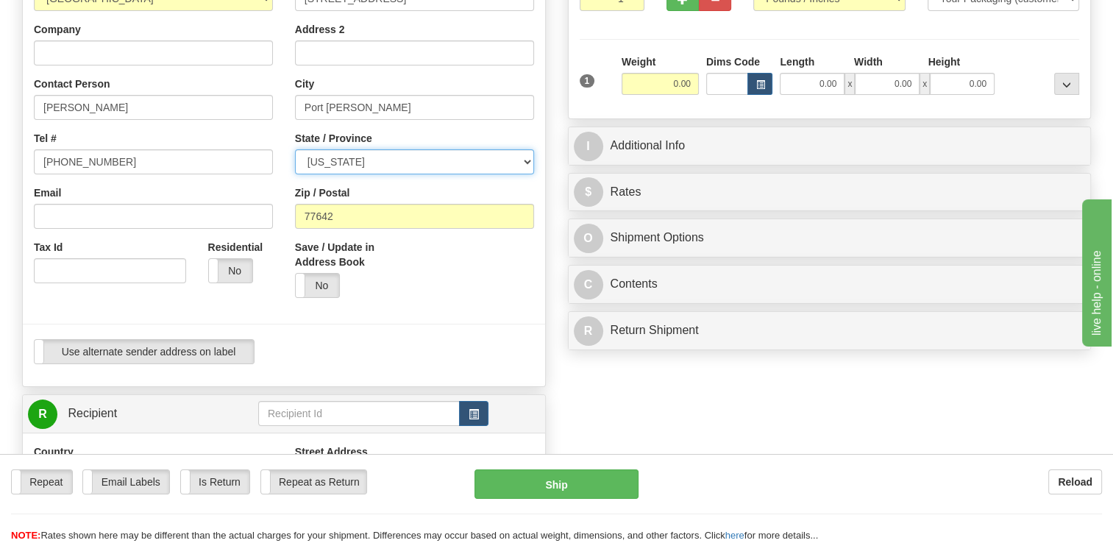
click at [346, 167] on select "[US_STATE] [US_STATE] [US_STATE] [US_STATE] Armed Forces America Armed Forces E…" at bounding box center [414, 161] width 239 height 25
select select "LA"
click at [295, 150] on select "[US_STATE] [US_STATE] [US_STATE] [US_STATE] Armed Forces America Armed Forces E…" at bounding box center [414, 161] width 239 height 25
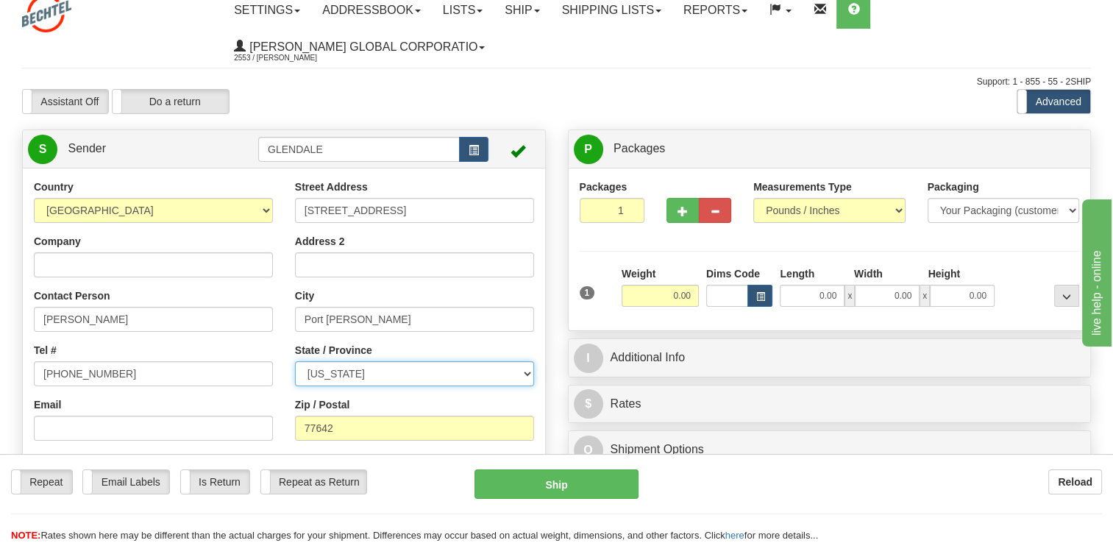
scroll to position [0, 0]
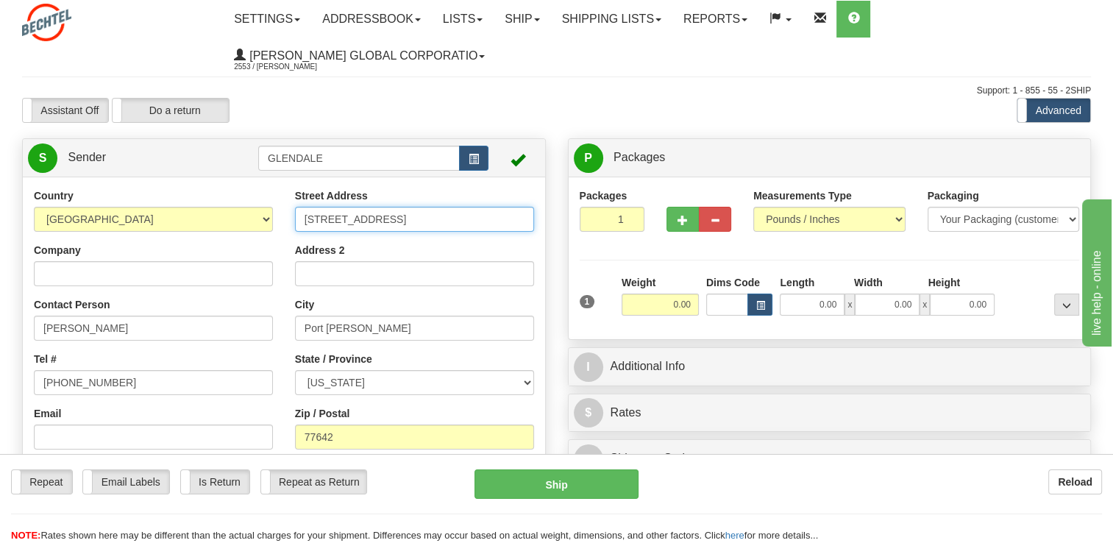
drag, startPoint x: 229, startPoint y: 222, endPoint x: -3, endPoint y: 240, distance: 232.3
click at [0, 240] on html "Training Course Close Toggle navigation Settings Shipping Preferences New Sende…" at bounding box center [556, 271] width 1113 height 543
paste input "[STREET_ADDRESS]"
type input "[STREET_ADDRESS]"
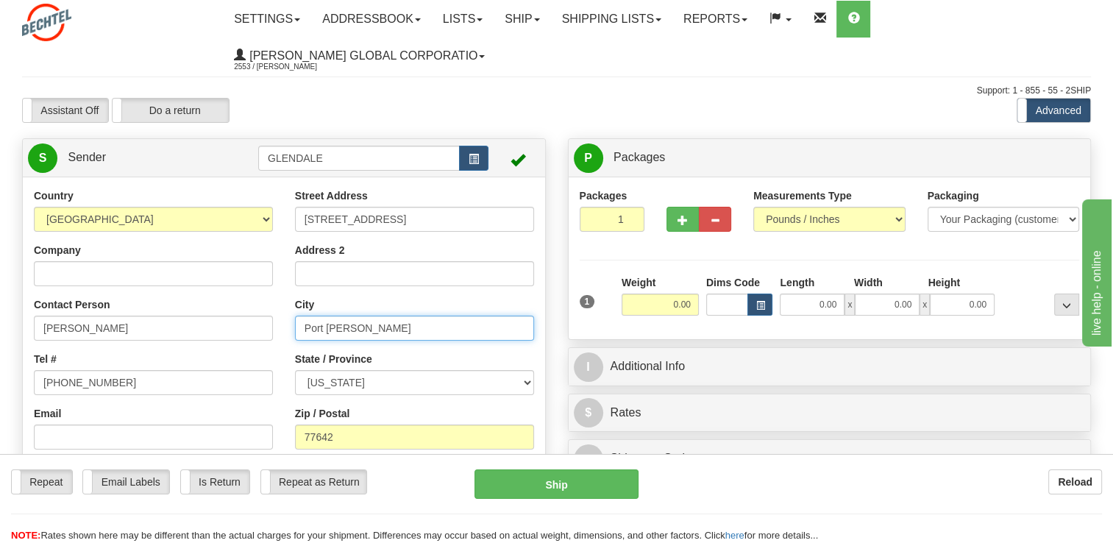
drag, startPoint x: 361, startPoint y: 332, endPoint x: 218, endPoint y: 320, distance: 143.2
click at [218, 320] on div "Country [GEOGRAPHIC_DATA] [GEOGRAPHIC_DATA] [GEOGRAPHIC_DATA] [GEOGRAPHIC_DATA]…" at bounding box center [284, 391] width 522 height 407
paste input "Robeline"
type input "Robeline"
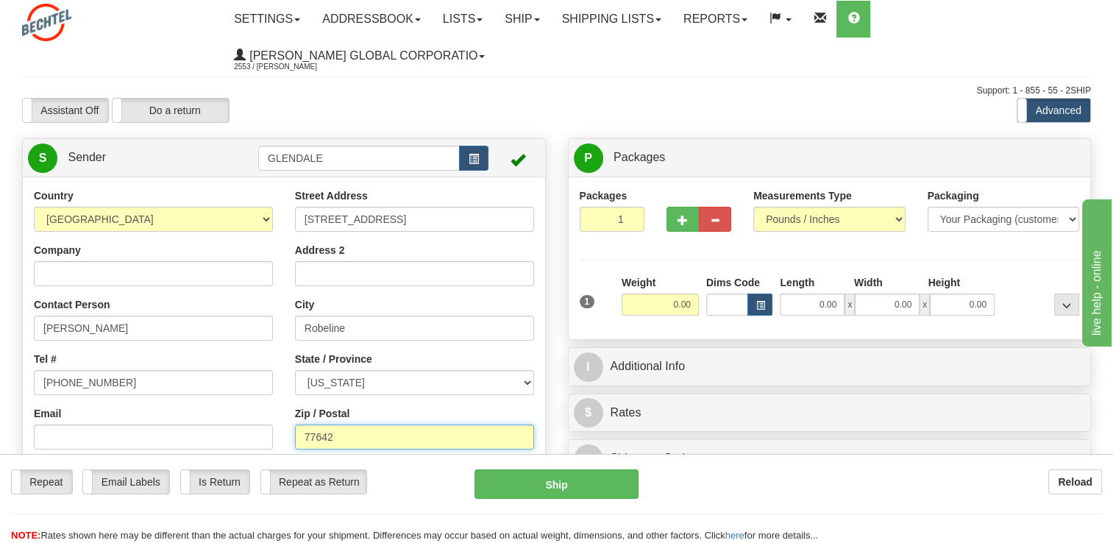
drag, startPoint x: 351, startPoint y: 440, endPoint x: 156, endPoint y: 442, distance: 194.9
click at [156, 442] on div "Country [GEOGRAPHIC_DATA] [GEOGRAPHIC_DATA] [GEOGRAPHIC_DATA] [GEOGRAPHIC_DATA]…" at bounding box center [284, 391] width 522 height 407
paste input "1469"
type input "71469"
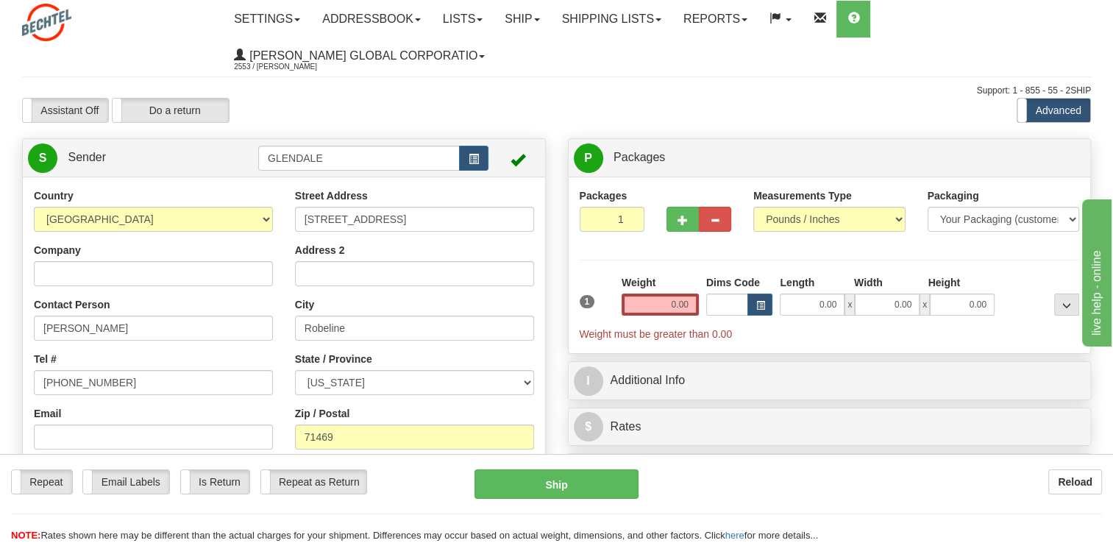
click at [755, 472] on div "Reload" at bounding box center [880, 481] width 441 height 25
click at [672, 299] on input "0.00" at bounding box center [659, 304] width 77 height 22
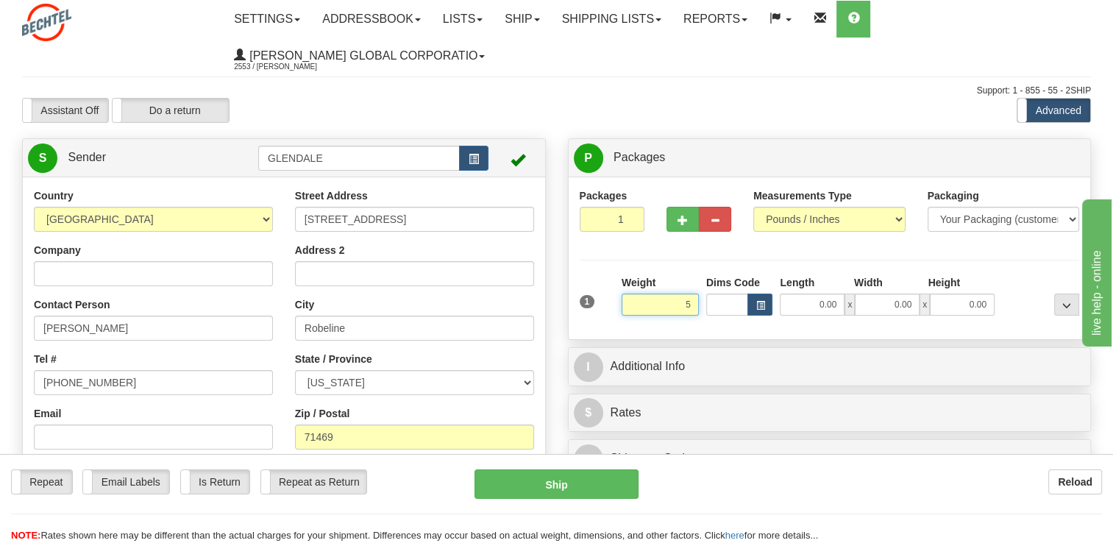
type input "5.00"
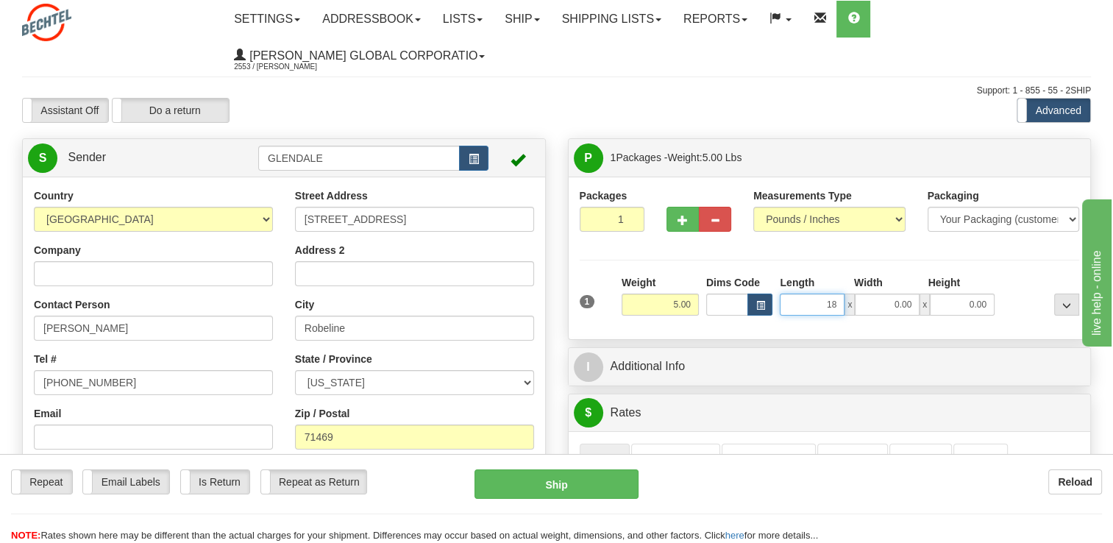
type input "18.00"
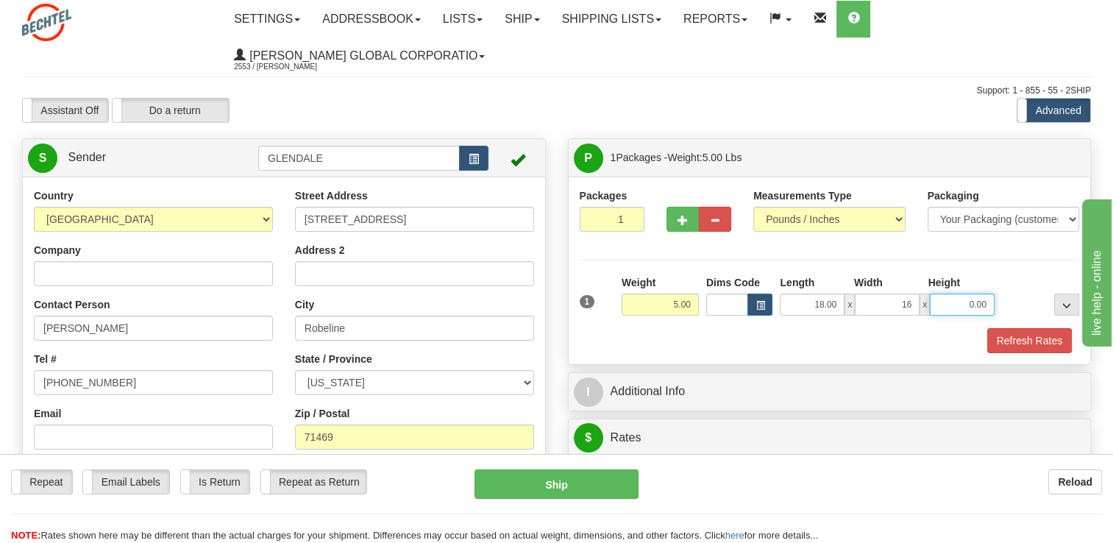
type input "16.00"
type input "2.00"
click at [997, 331] on button "Refresh Rates" at bounding box center [1029, 340] width 85 height 25
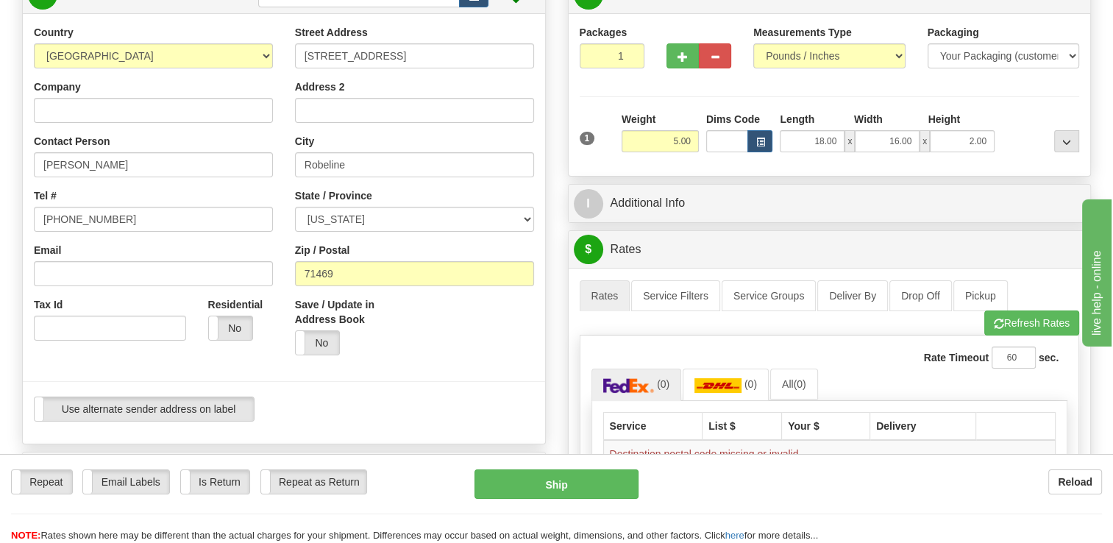
scroll to position [147, 0]
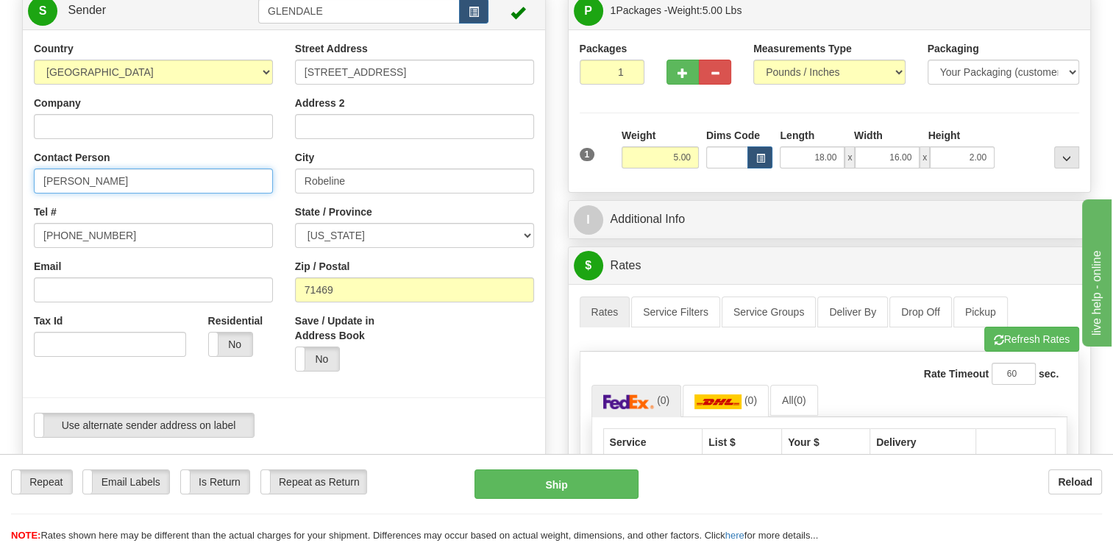
drag, startPoint x: 182, startPoint y: 171, endPoint x: 0, endPoint y: 181, distance: 182.7
click at [0, 181] on html "Training Course Close Toggle navigation Settings Shipping Preferences New Sende…" at bounding box center [556, 124] width 1113 height 543
paste input "[PERSON_NAME]"
drag, startPoint x: 82, startPoint y: 181, endPoint x: 281, endPoint y: 185, distance: 199.4
click at [280, 185] on div "Country [GEOGRAPHIC_DATA] [GEOGRAPHIC_DATA] [GEOGRAPHIC_DATA] [GEOGRAPHIC_DATA]…" at bounding box center [153, 204] width 261 height 327
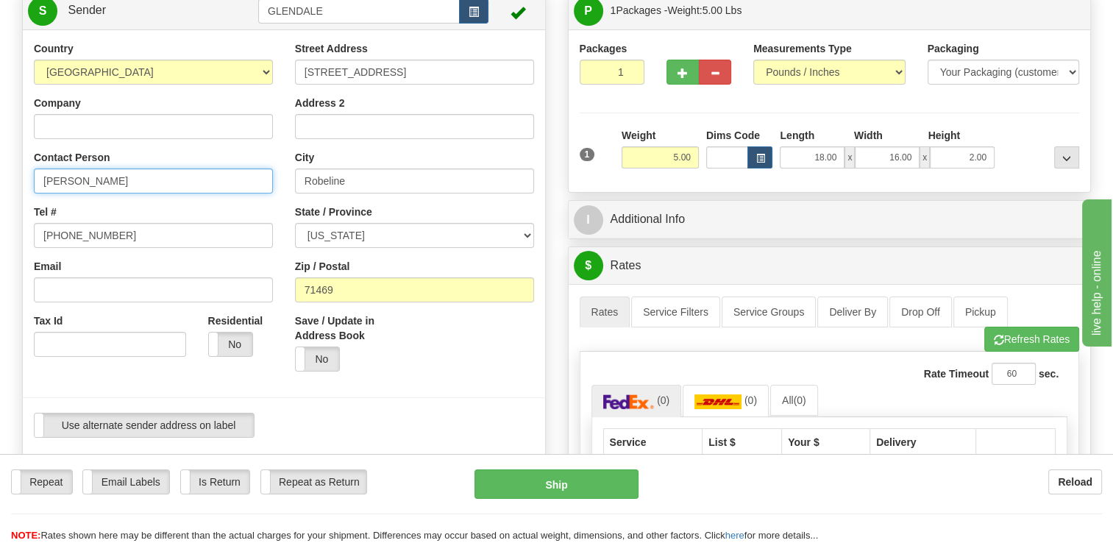
paste input ", [PERSON_NAME]"
type input "[PERSON_NAME]"
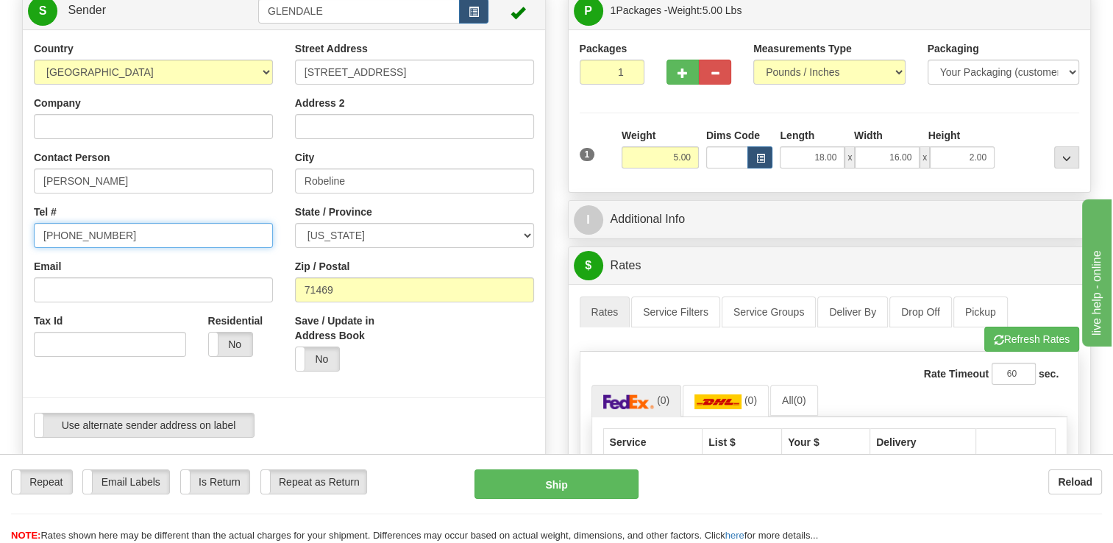
drag, startPoint x: 116, startPoint y: 237, endPoint x: 0, endPoint y: 229, distance: 116.5
click at [0, 228] on html "Training Course Close Toggle navigation Settings Shipping Preferences New Sende…" at bounding box center [556, 124] width 1113 height 543
paste input "1 9043646067"
drag, startPoint x: 53, startPoint y: 237, endPoint x: -3, endPoint y: 218, distance: 59.1
click at [0, 218] on html "Training Course Close Toggle navigation Settings Shipping Preferences New Sende…" at bounding box center [556, 124] width 1113 height 543
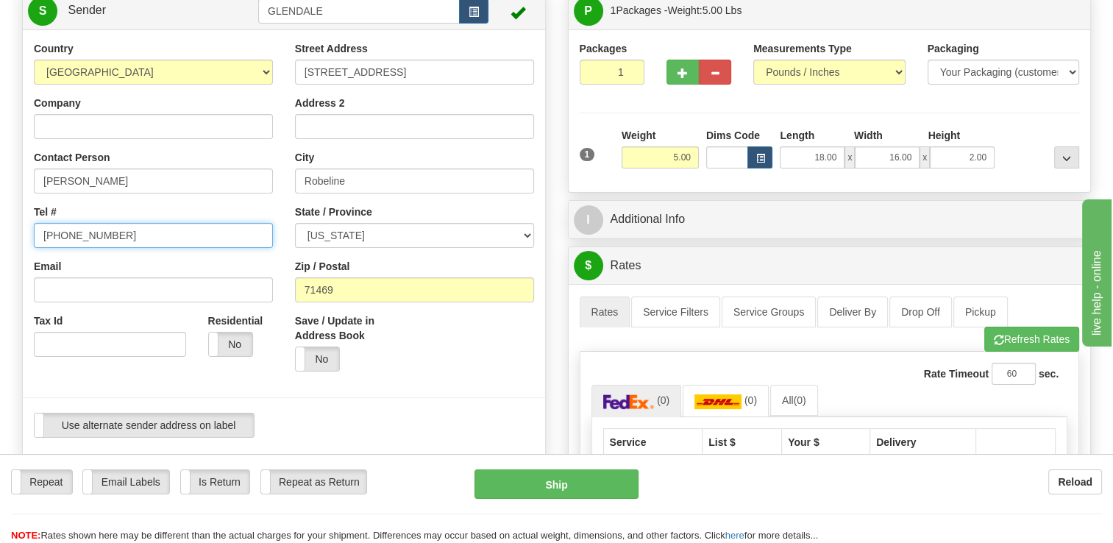
type input "[PHONE_NUMBER]"
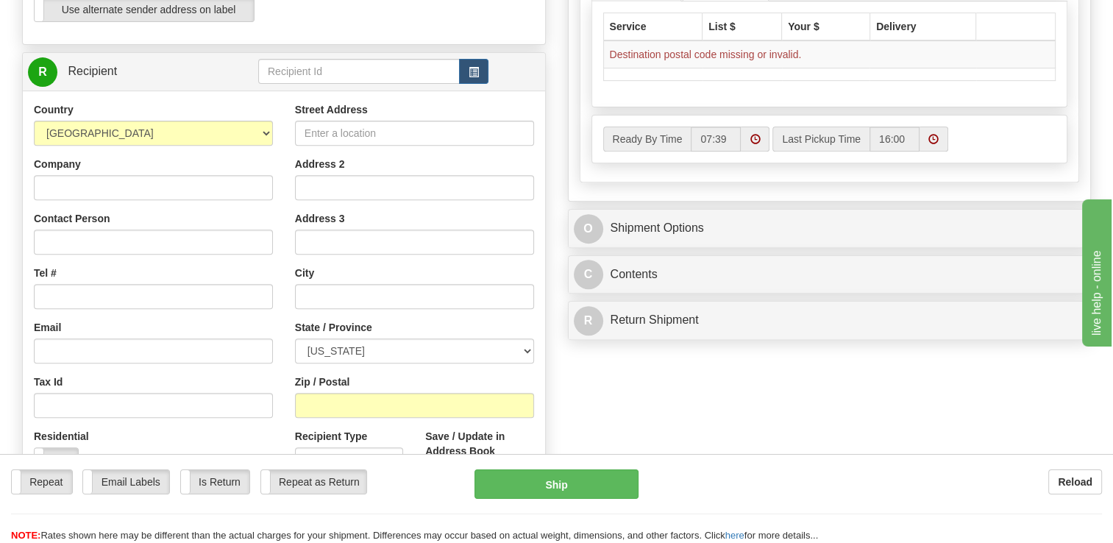
scroll to position [588, 0]
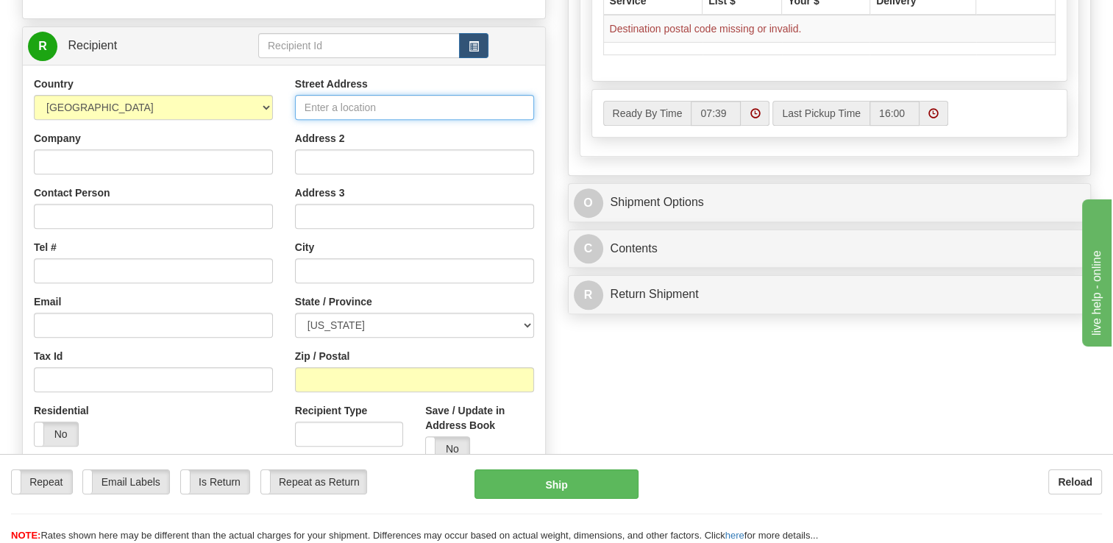
click at [349, 100] on input "Street Address" at bounding box center [414, 107] width 239 height 25
paste input "[STREET_ADDRESS]"
type input "[STREET_ADDRESS]"
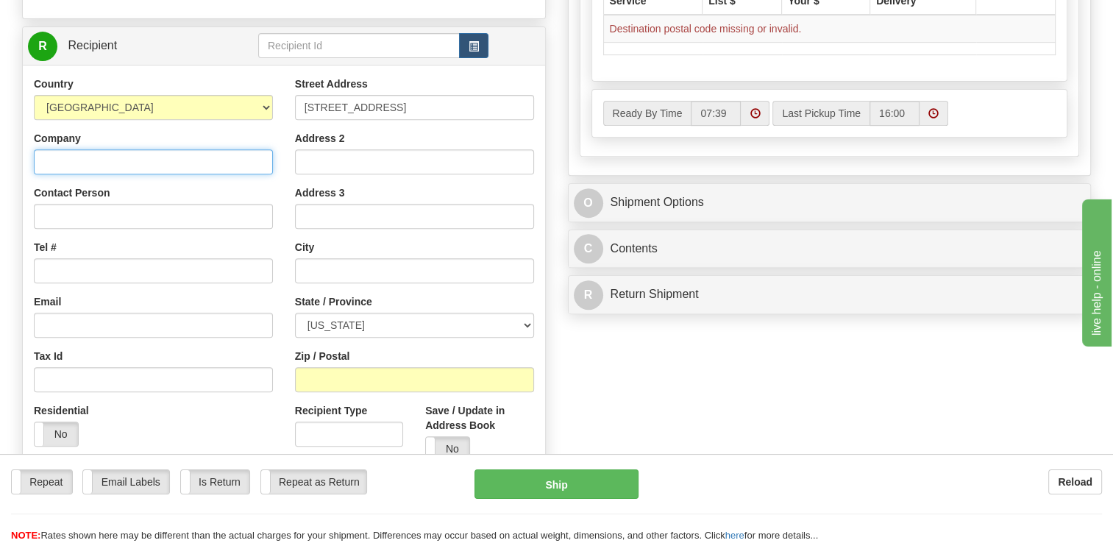
type input "[PERSON_NAME] Energy"
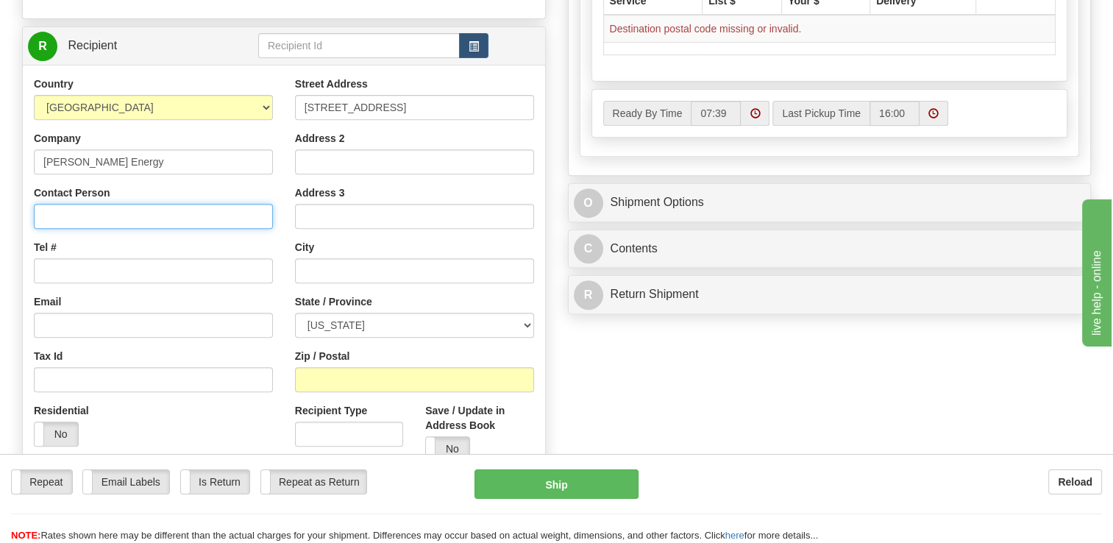
type input "[PERSON_NAME]"
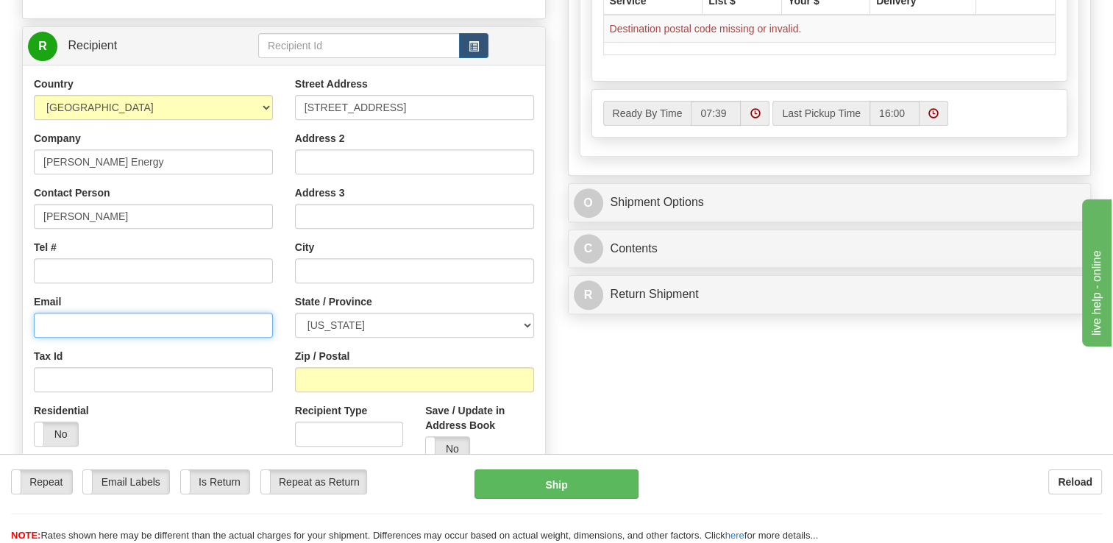
type input "[EMAIL_ADDRESS][PERSON_NAME][DOMAIN_NAME]"
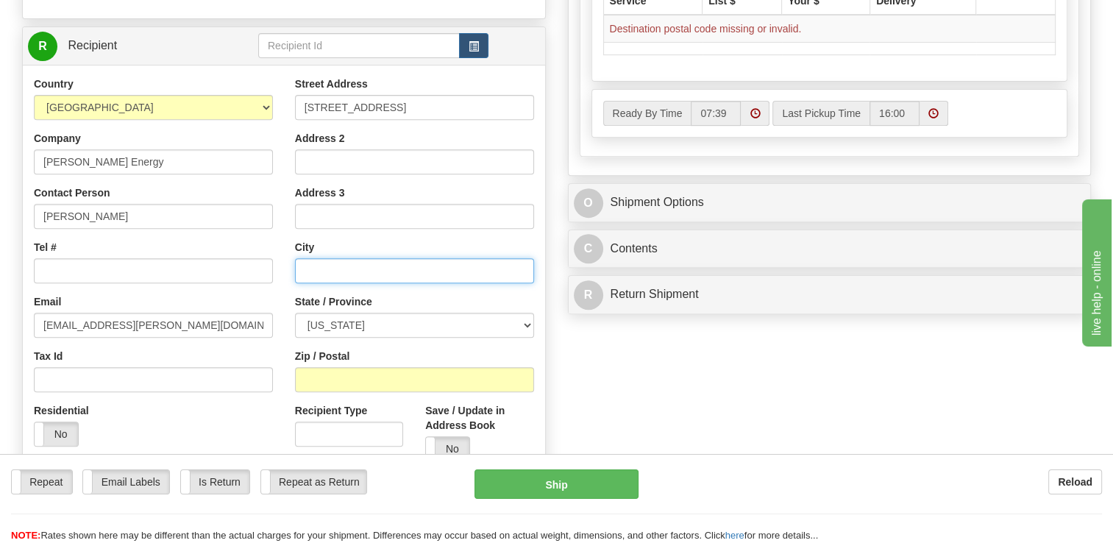
type input "Port [PERSON_NAME]"
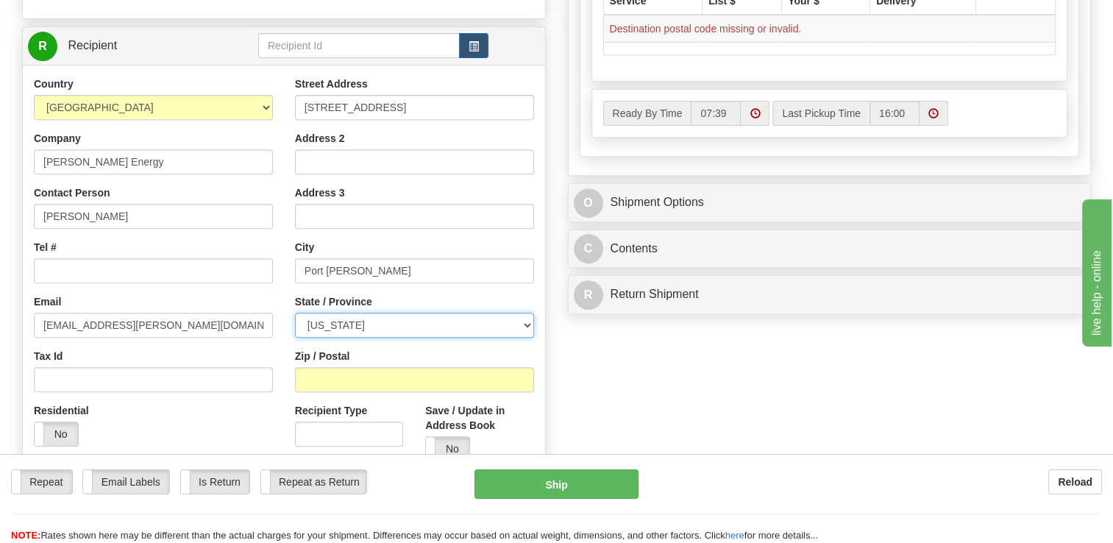
select select "[GEOGRAPHIC_DATA]"
type input "77642"
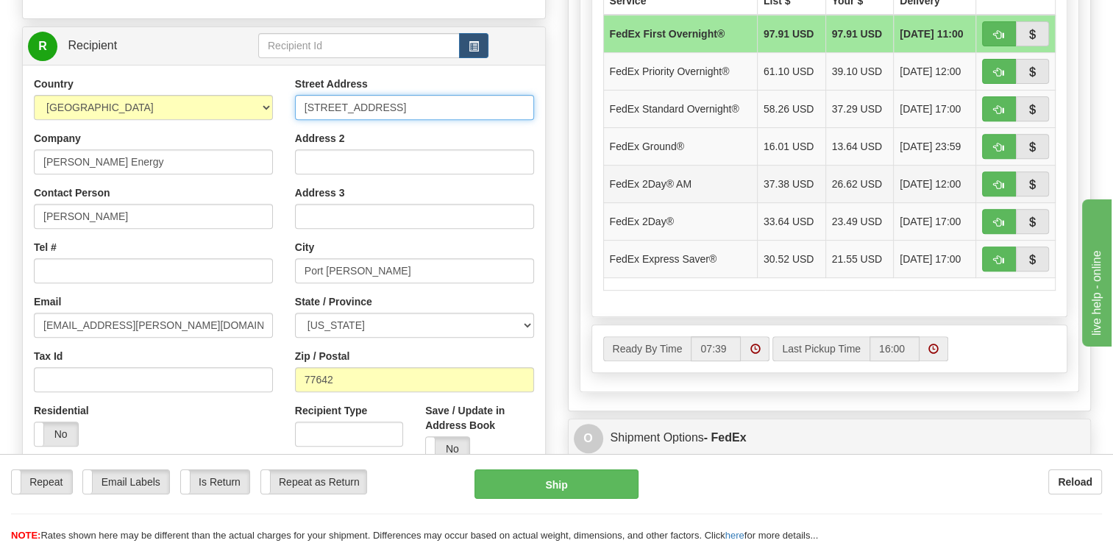
scroll to position [662, 0]
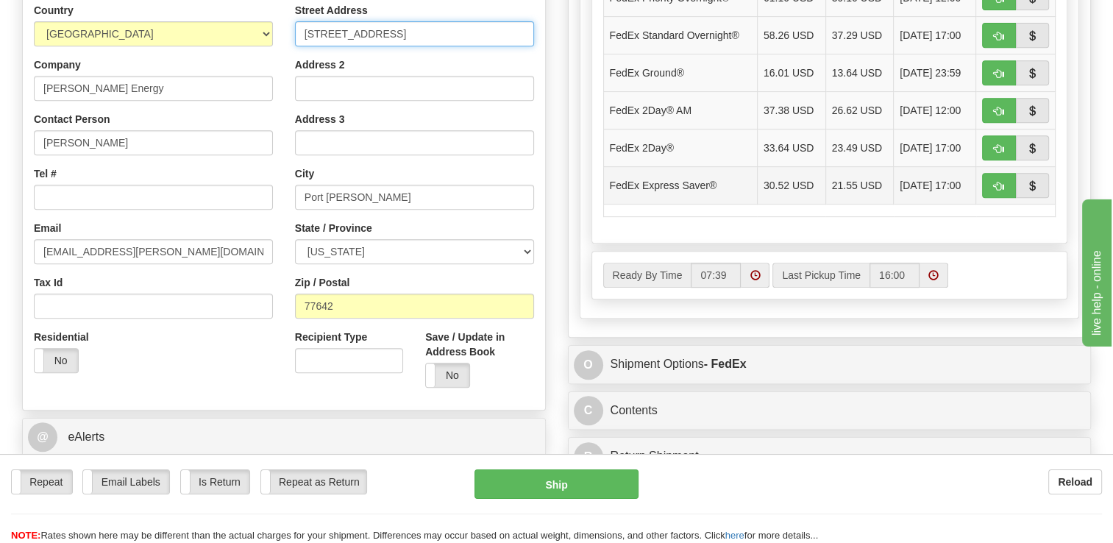
type input "[STREET_ADDRESS]"
click at [663, 179] on td "FedEx Express Saver®" at bounding box center [680, 185] width 154 height 38
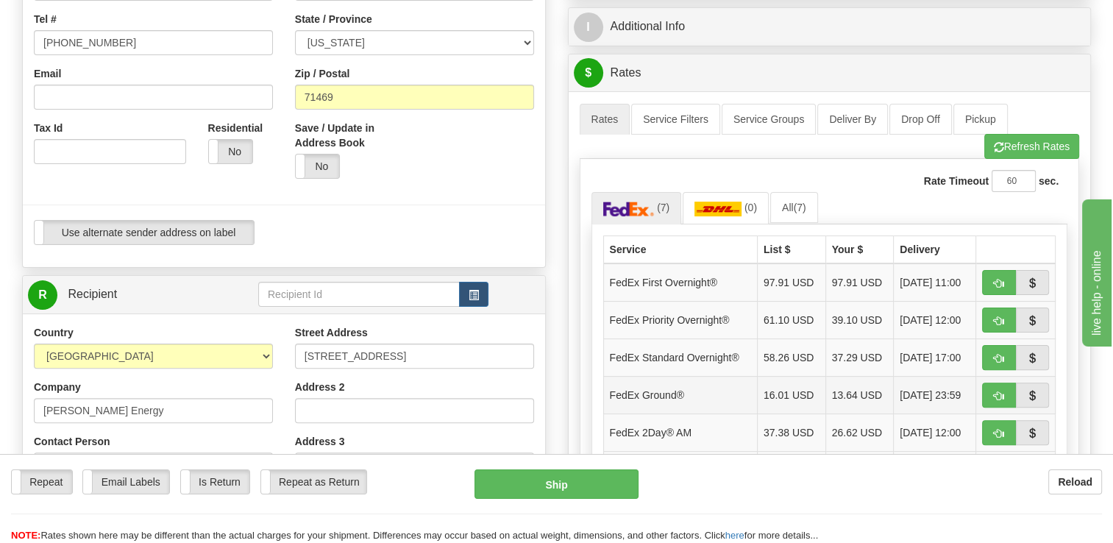
scroll to position [221, 0]
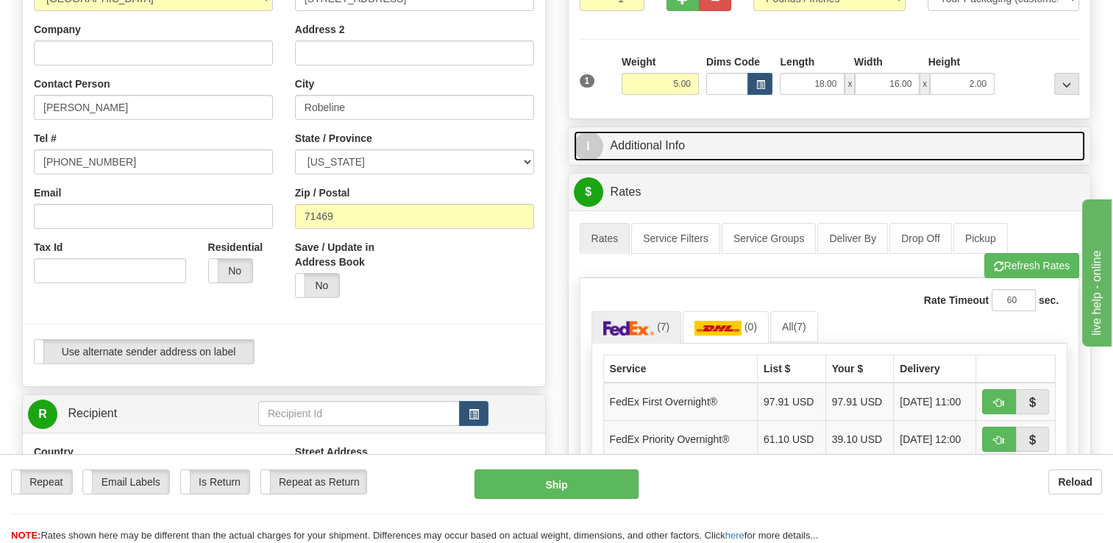
click at [680, 150] on link "I Additional Info" at bounding box center [830, 146] width 512 height 30
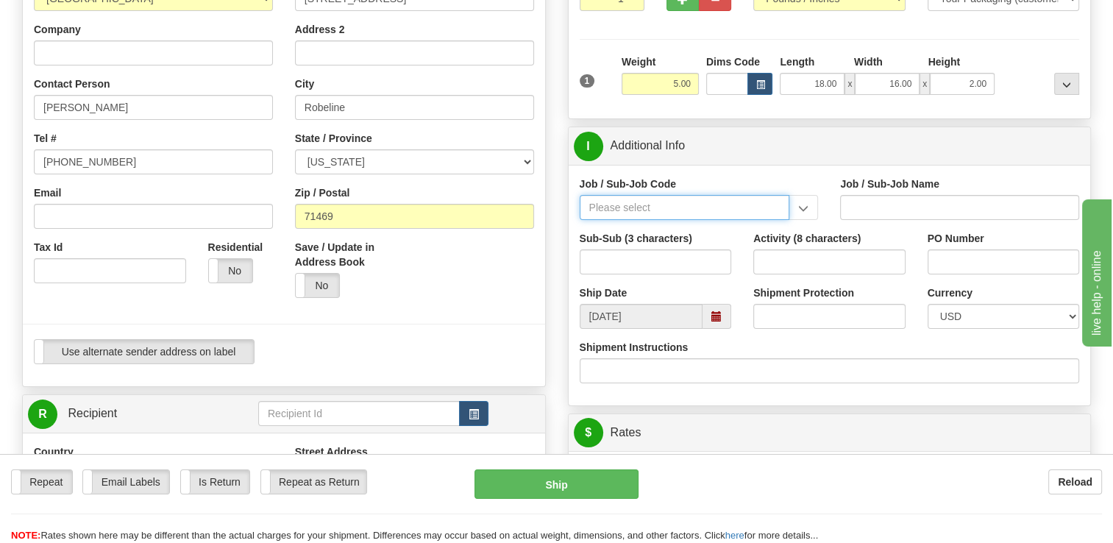
click at [656, 204] on input "Job / Sub-Job Code" at bounding box center [685, 207] width 210 height 25
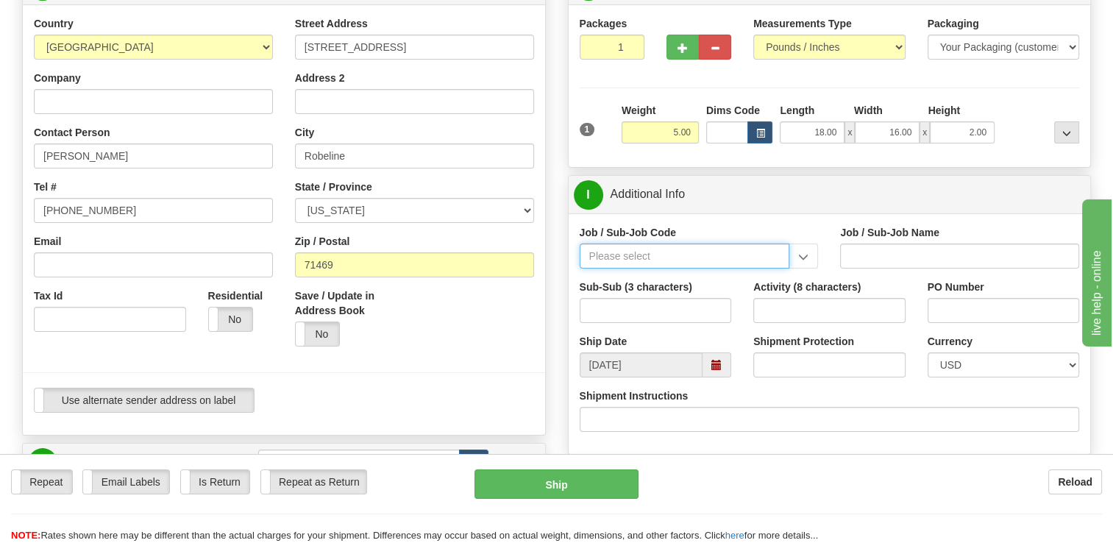
scroll to position [147, 0]
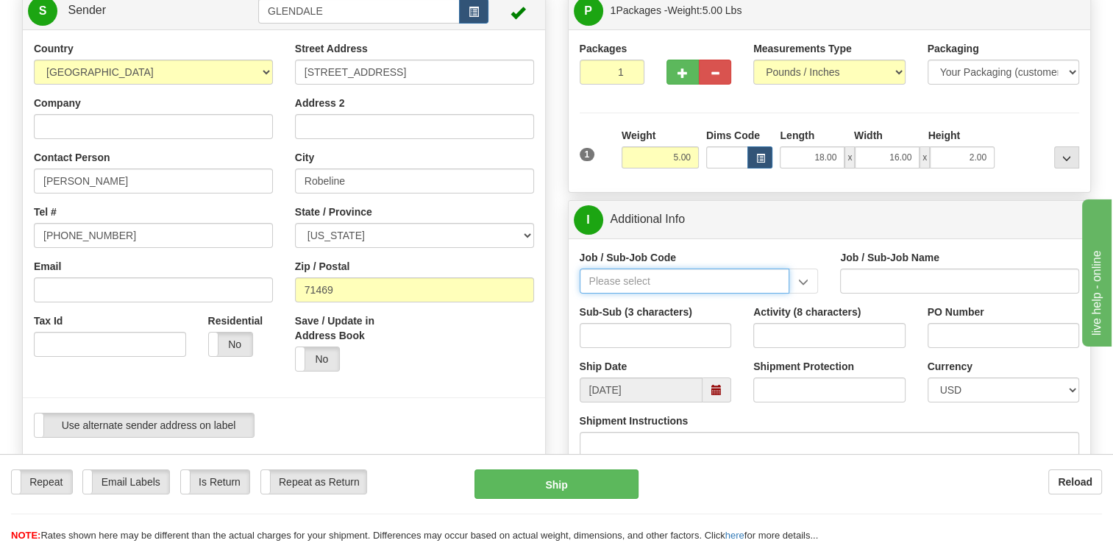
click at [674, 278] on input "Job / Sub-Job Code" at bounding box center [685, 280] width 210 height 25
paste input "26196530"
drag, startPoint x: 615, startPoint y: 279, endPoint x: 713, endPoint y: 286, distance: 98.1
click at [677, 285] on input "26196530" at bounding box center [685, 280] width 210 height 25
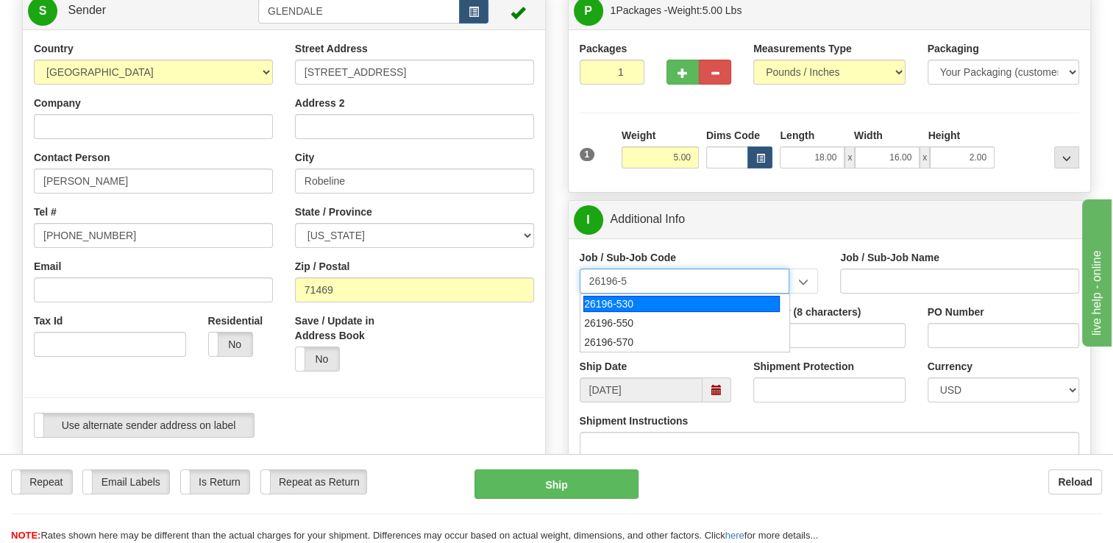
click at [694, 300] on div "26196-530" at bounding box center [681, 304] width 196 height 16
type input "26196-530"
type input "PORT [PERSON_NAME] LNG - ENERGY FIELD PROFESSIONALS"
type input "26196-530"
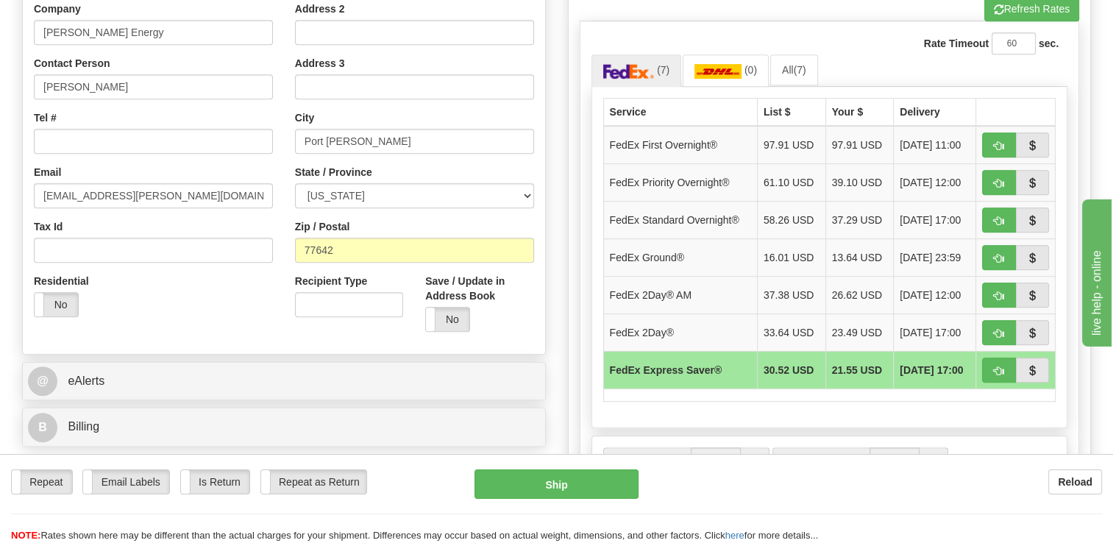
scroll to position [735, 0]
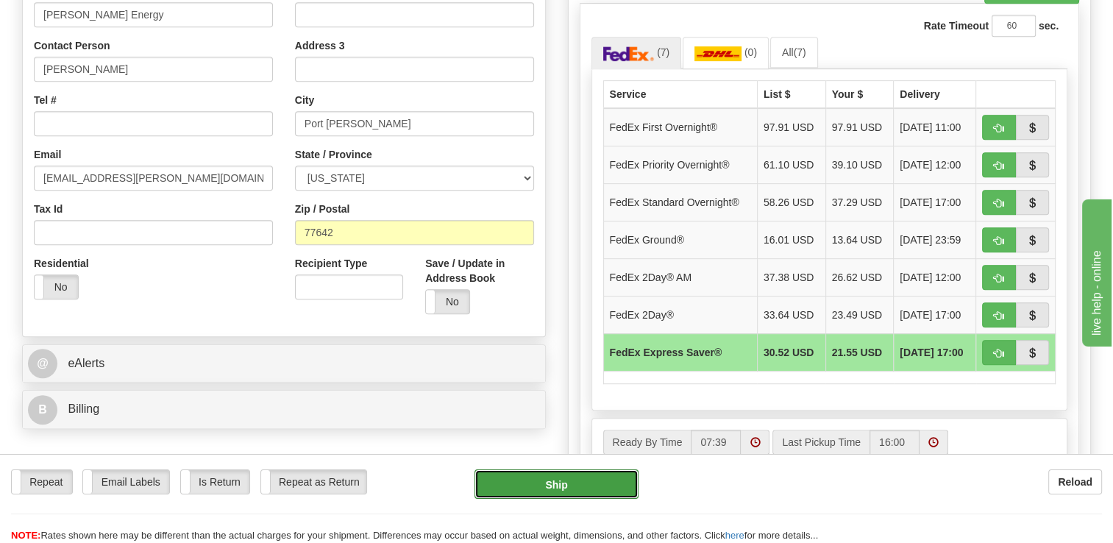
click at [555, 478] on button "Ship" at bounding box center [555, 483] width 163 height 29
type input "20"
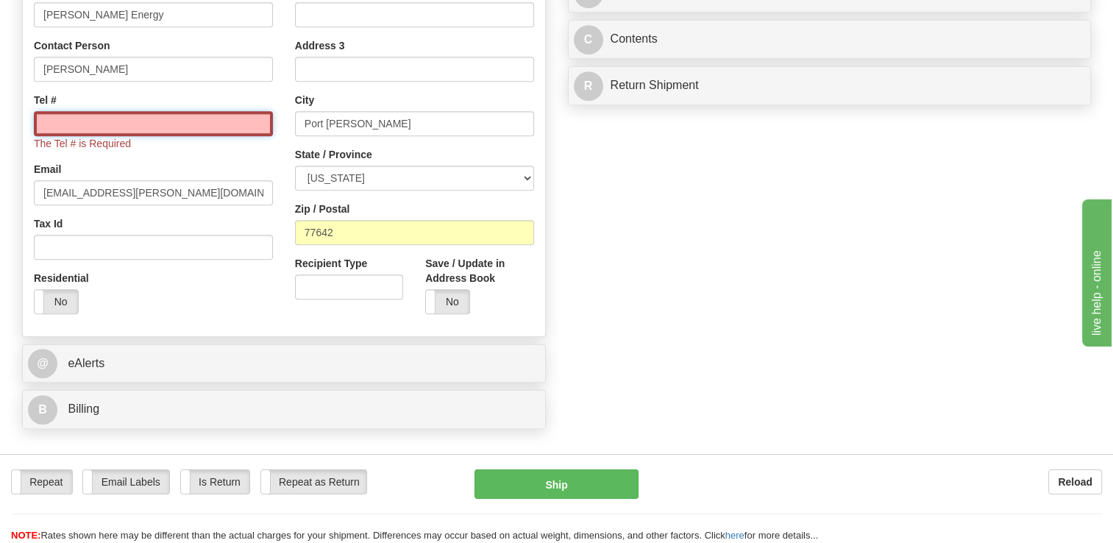
click at [183, 127] on input "Tel #" at bounding box center [153, 123] width 239 height 25
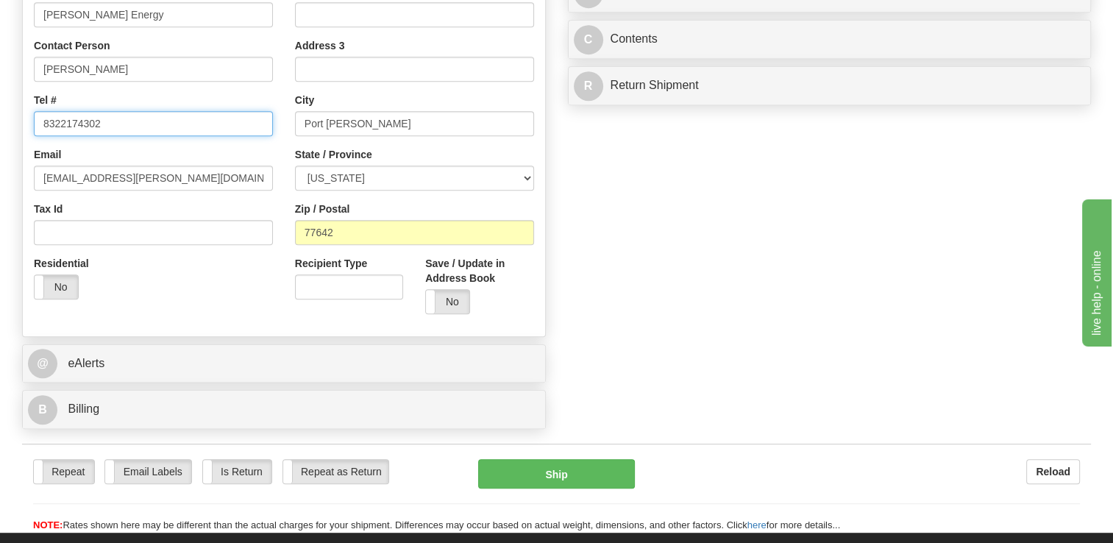
click at [78, 122] on input "8322174302" at bounding box center [153, 123] width 239 height 25
click at [92, 125] on input "[PHONE_NUMBER]" at bounding box center [153, 123] width 239 height 25
type input "(832) 217- 4302"
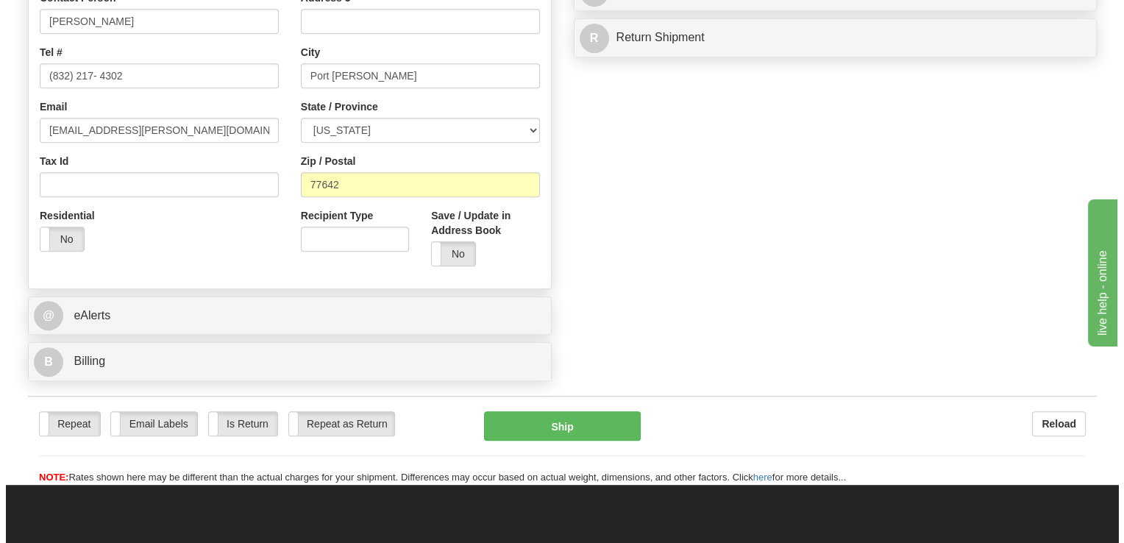
scroll to position [809, 0]
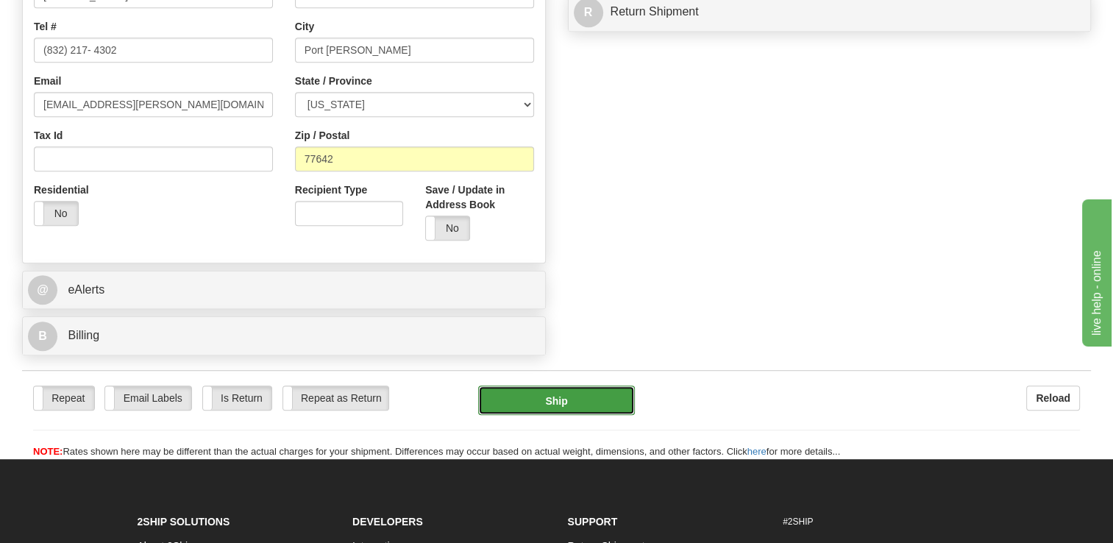
click at [571, 396] on button "Ship" at bounding box center [556, 399] width 156 height 29
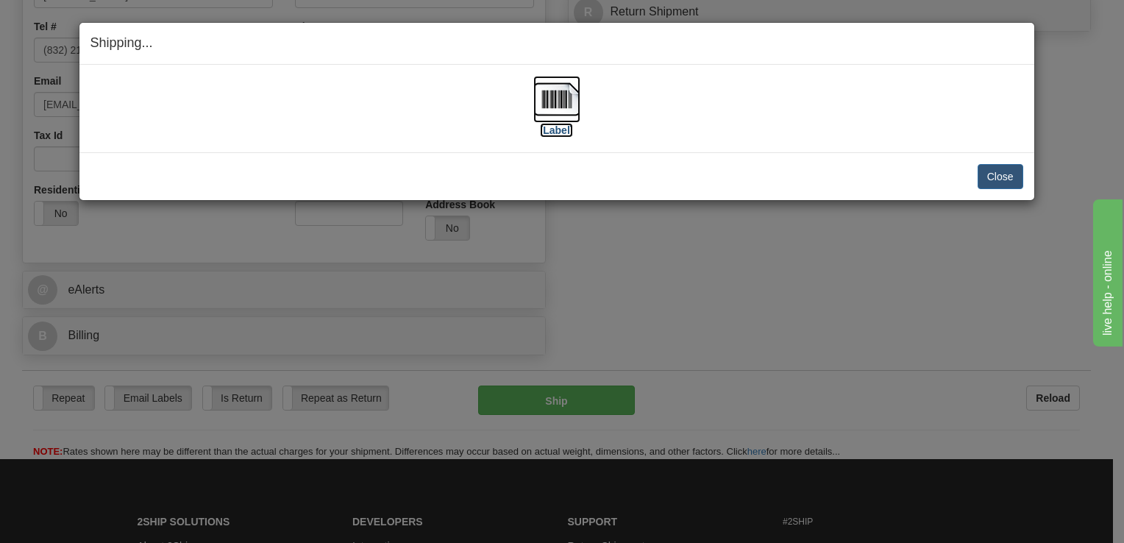
click at [550, 128] on label "[Label]" at bounding box center [557, 130] width 34 height 15
click at [996, 171] on button "Close" at bounding box center [1000, 176] width 46 height 25
